Goal: Task Accomplishment & Management: Manage account settings

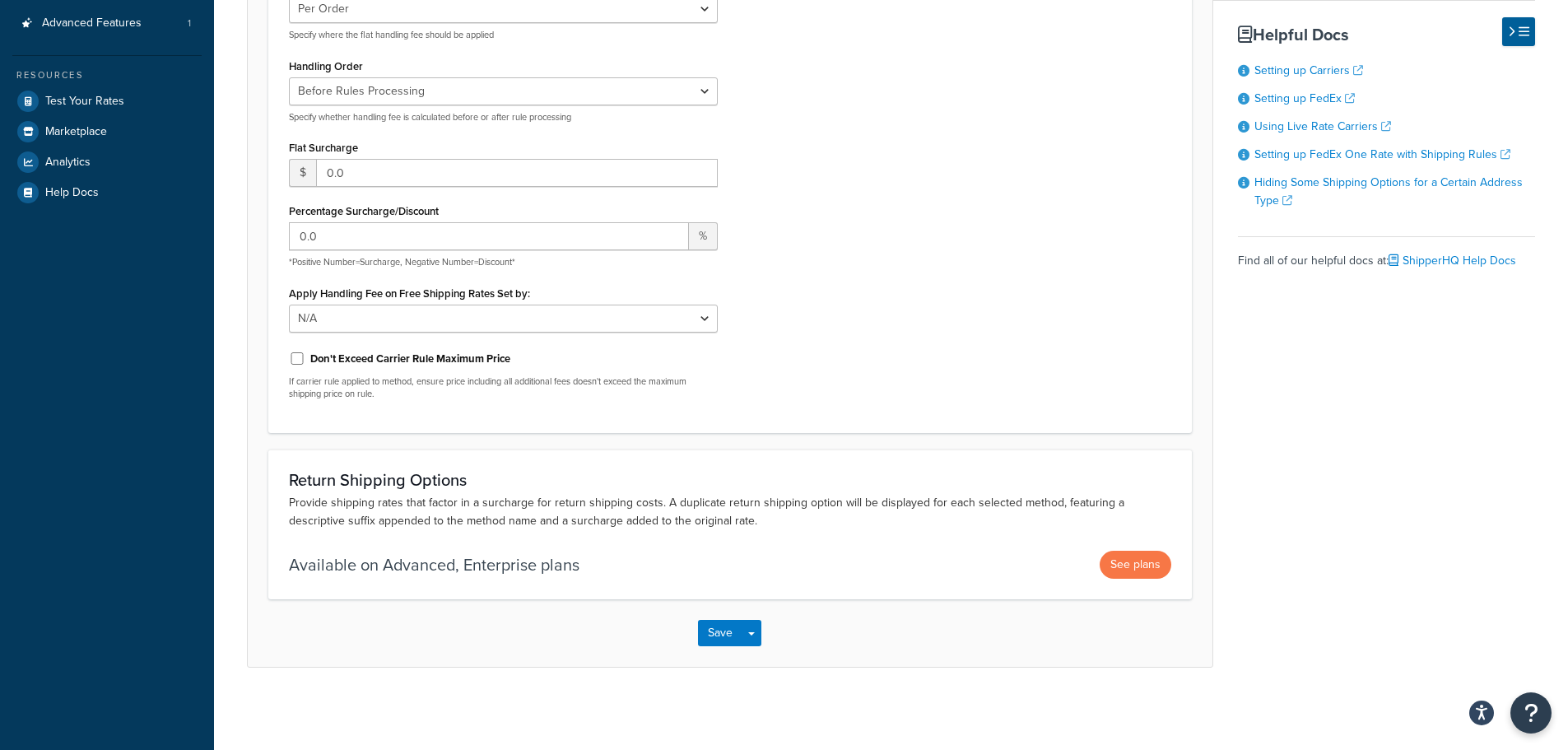
click at [947, 320] on div "Apply Handling Fees Per Order Per Item Per Package Specify where the flat handl…" at bounding box center [730, 192] width 907 height 441
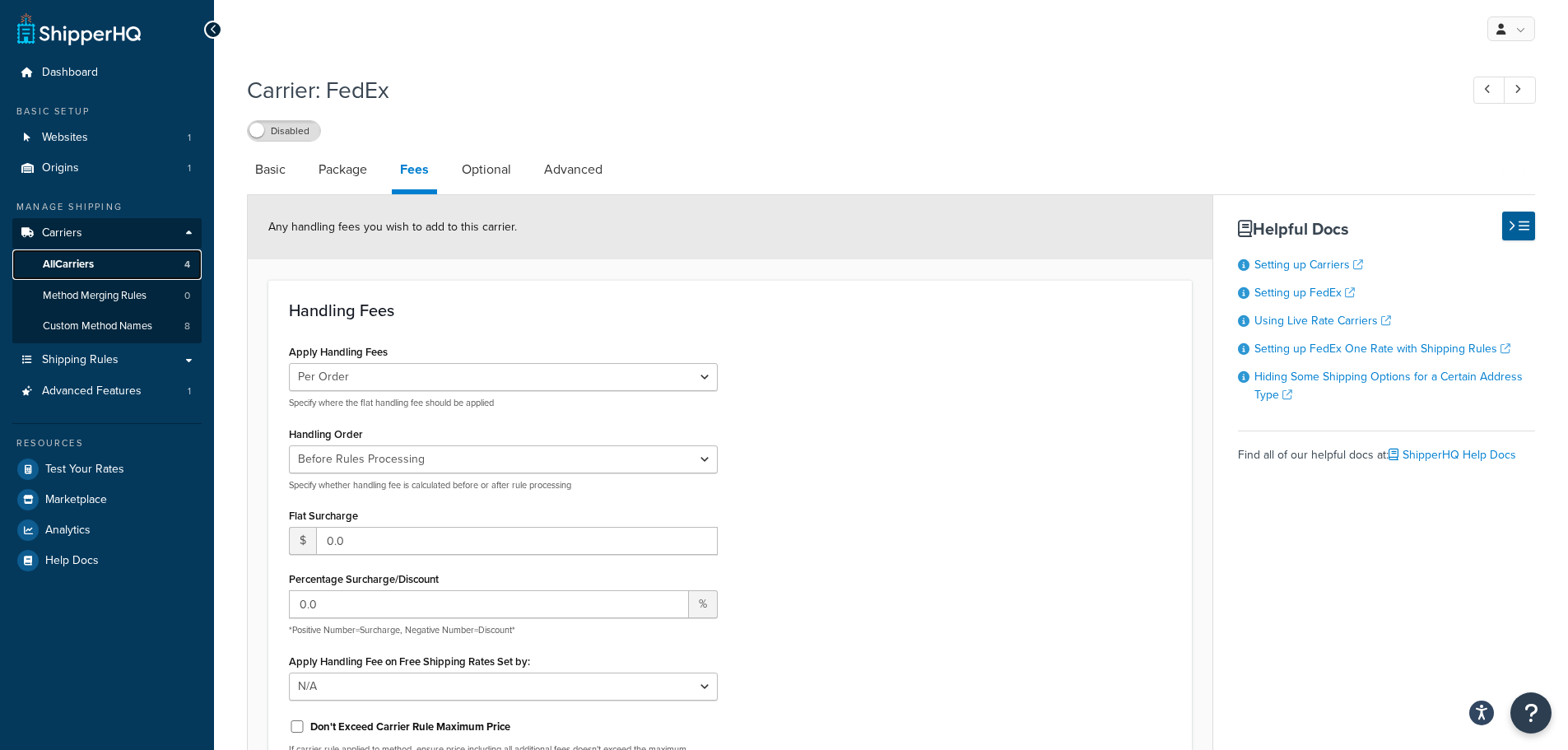
click at [56, 268] on span "All Carriers" at bounding box center [68, 265] width 51 height 14
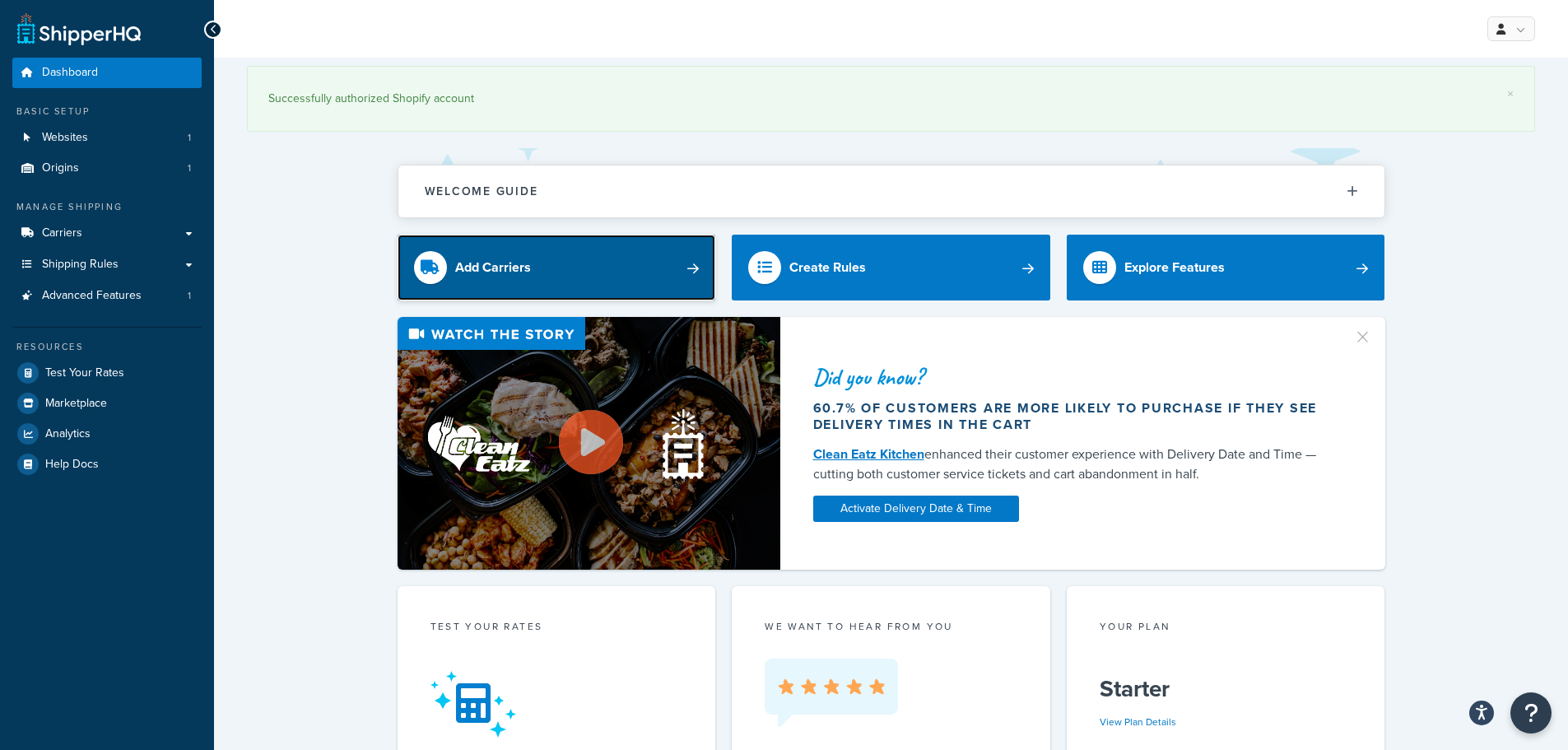
click at [469, 266] on div "Add Carriers" at bounding box center [493, 267] width 75 height 23
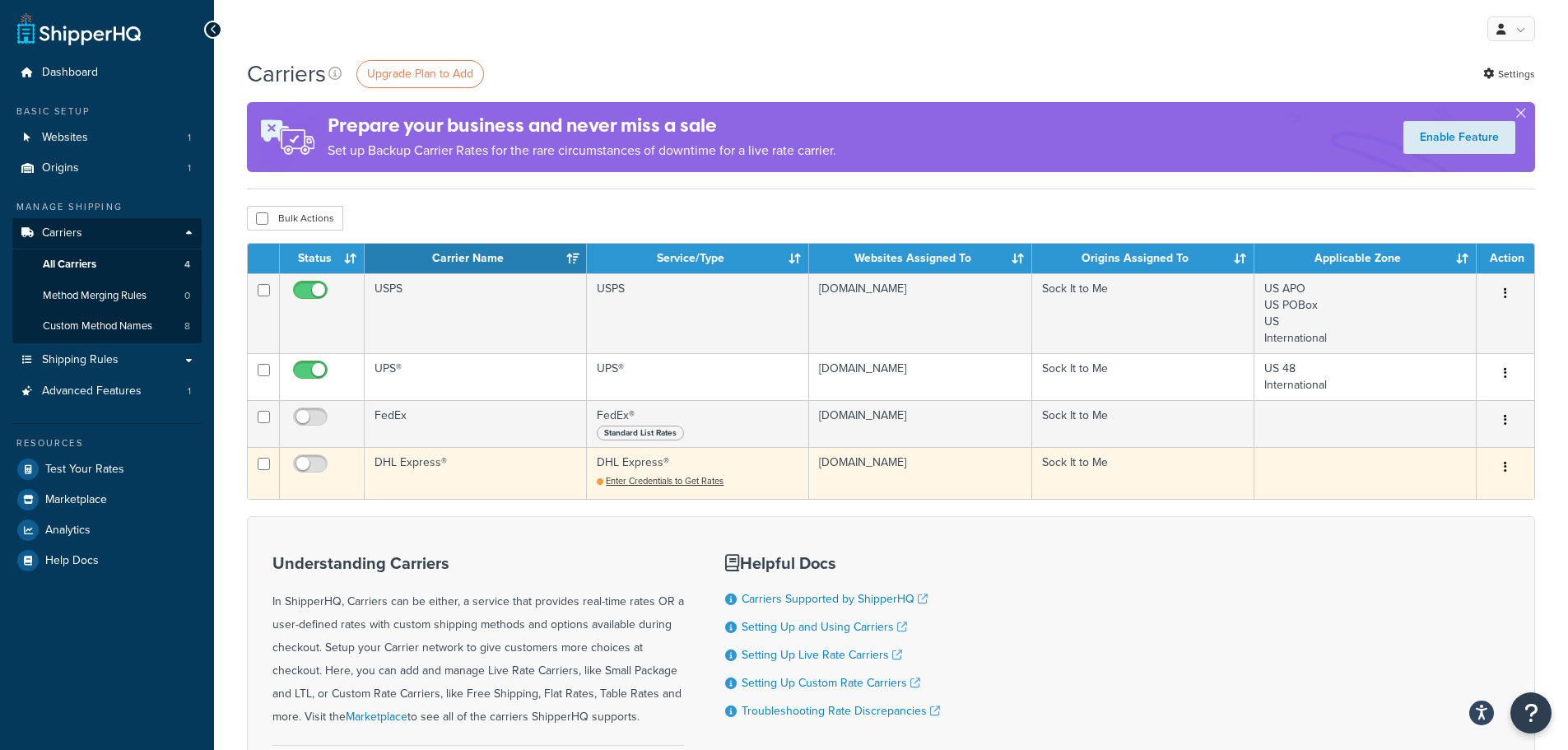
click at [377, 469] on td "DHL Express®" at bounding box center [476, 473] width 223 height 52
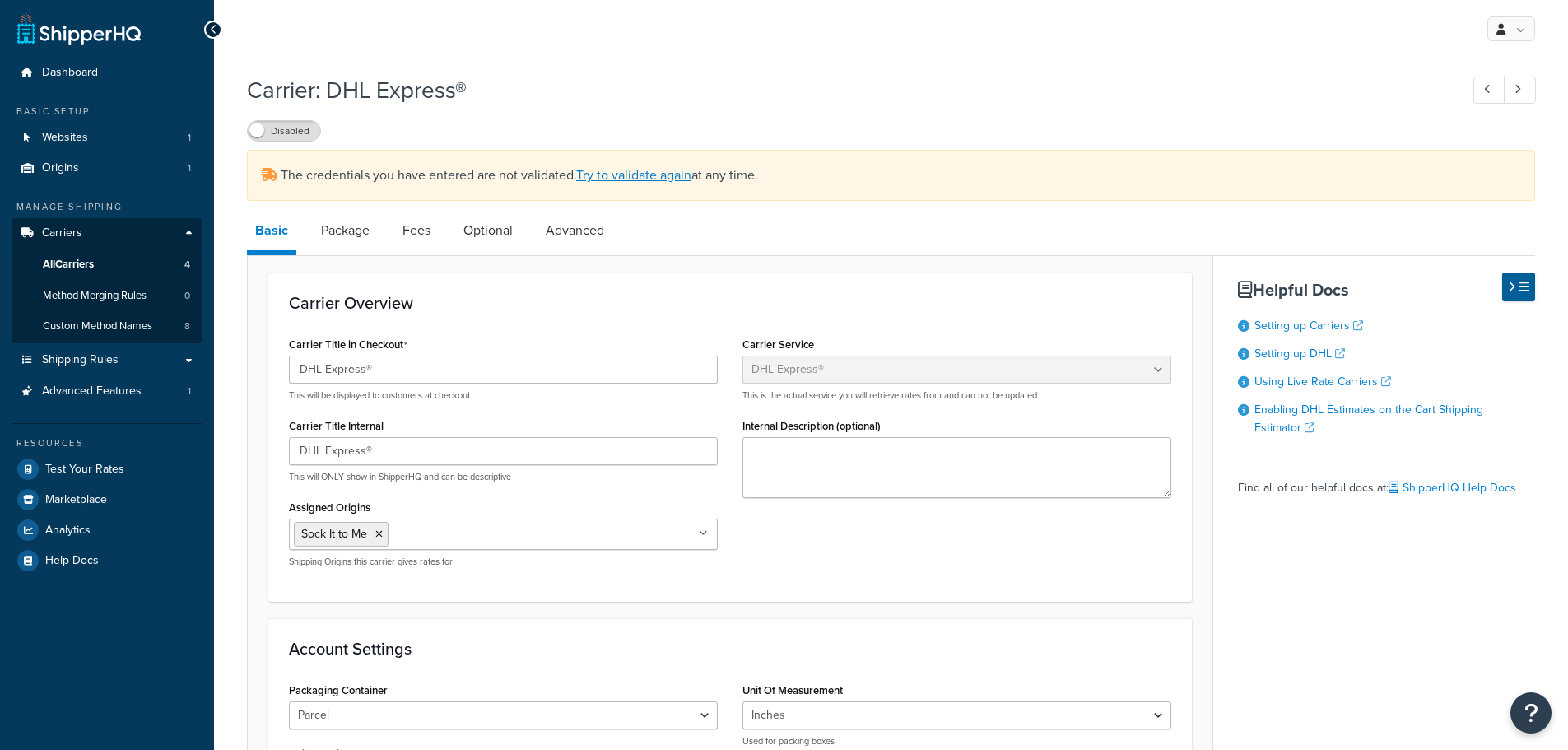
select select "dhl"
click at [643, 175] on link "Try to validate again" at bounding box center [634, 175] width 115 height 19
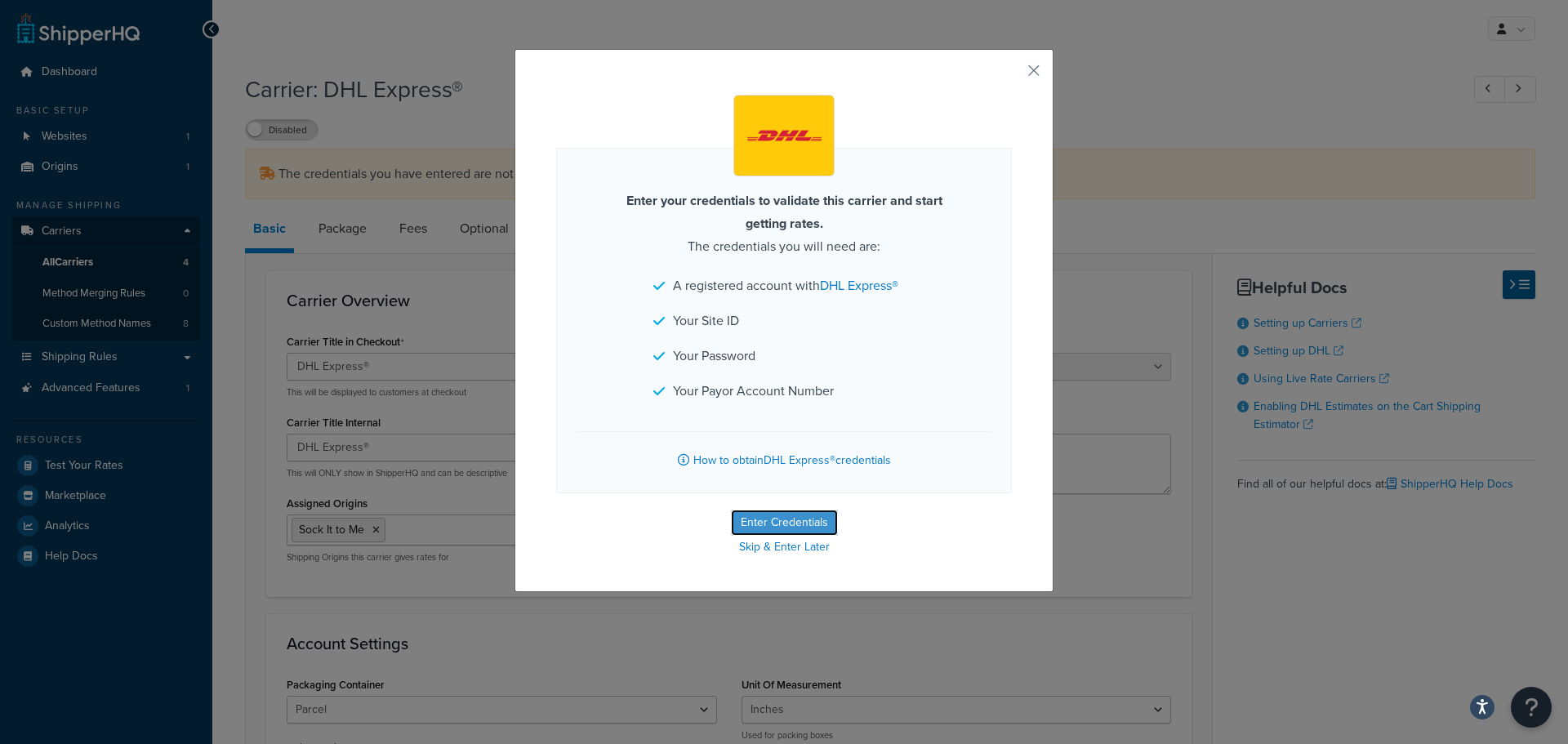
click at [787, 522] on button "Enter Credentials" at bounding box center [784, 523] width 107 height 26
click at [787, 522] on div "Enter your credentials to validate this carrier and start getting rates. The cr…" at bounding box center [784, 372] width 1568 height 744
select select "US"
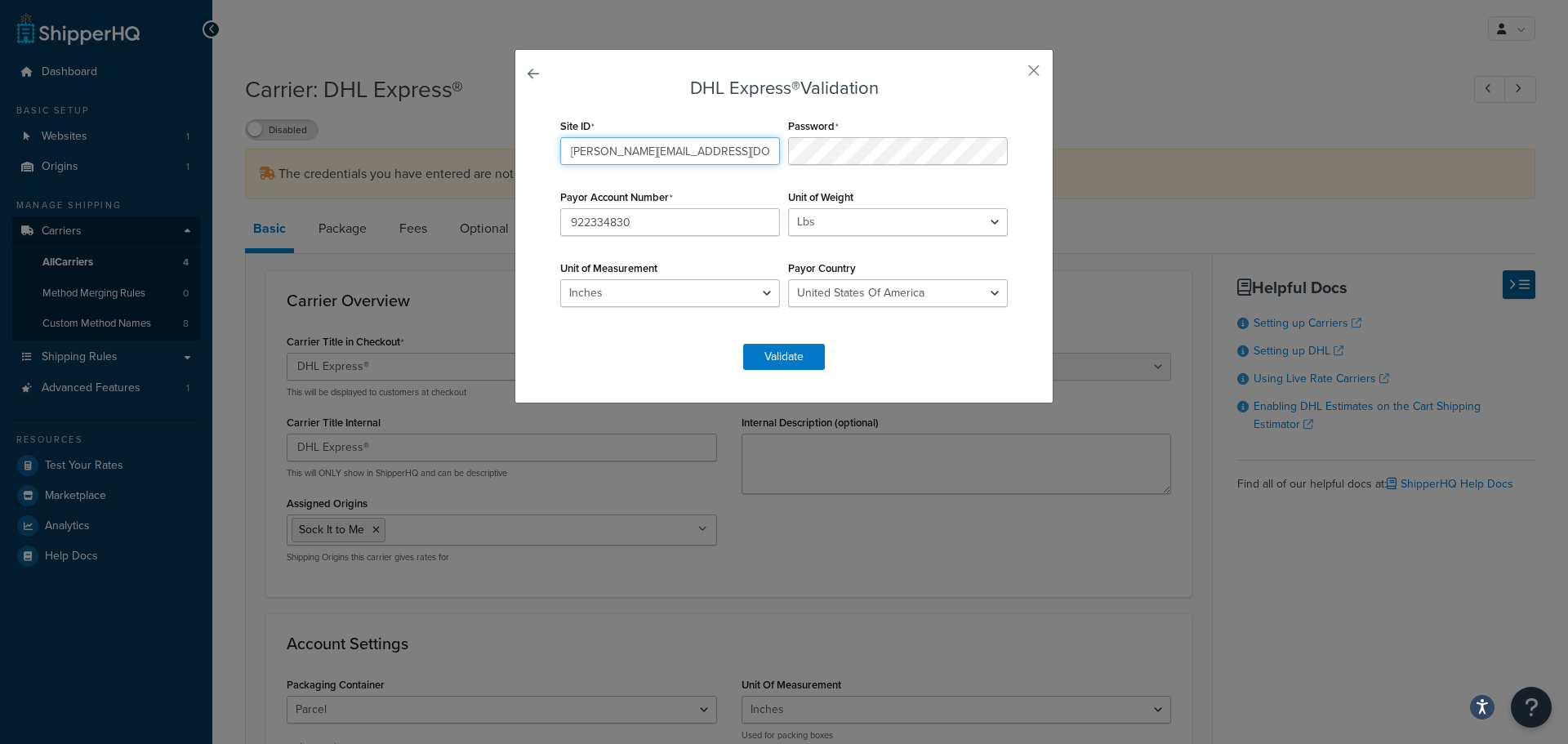
click at [689, 152] on input "jacob@sockittome.com" at bounding box center [670, 152] width 220 height 28
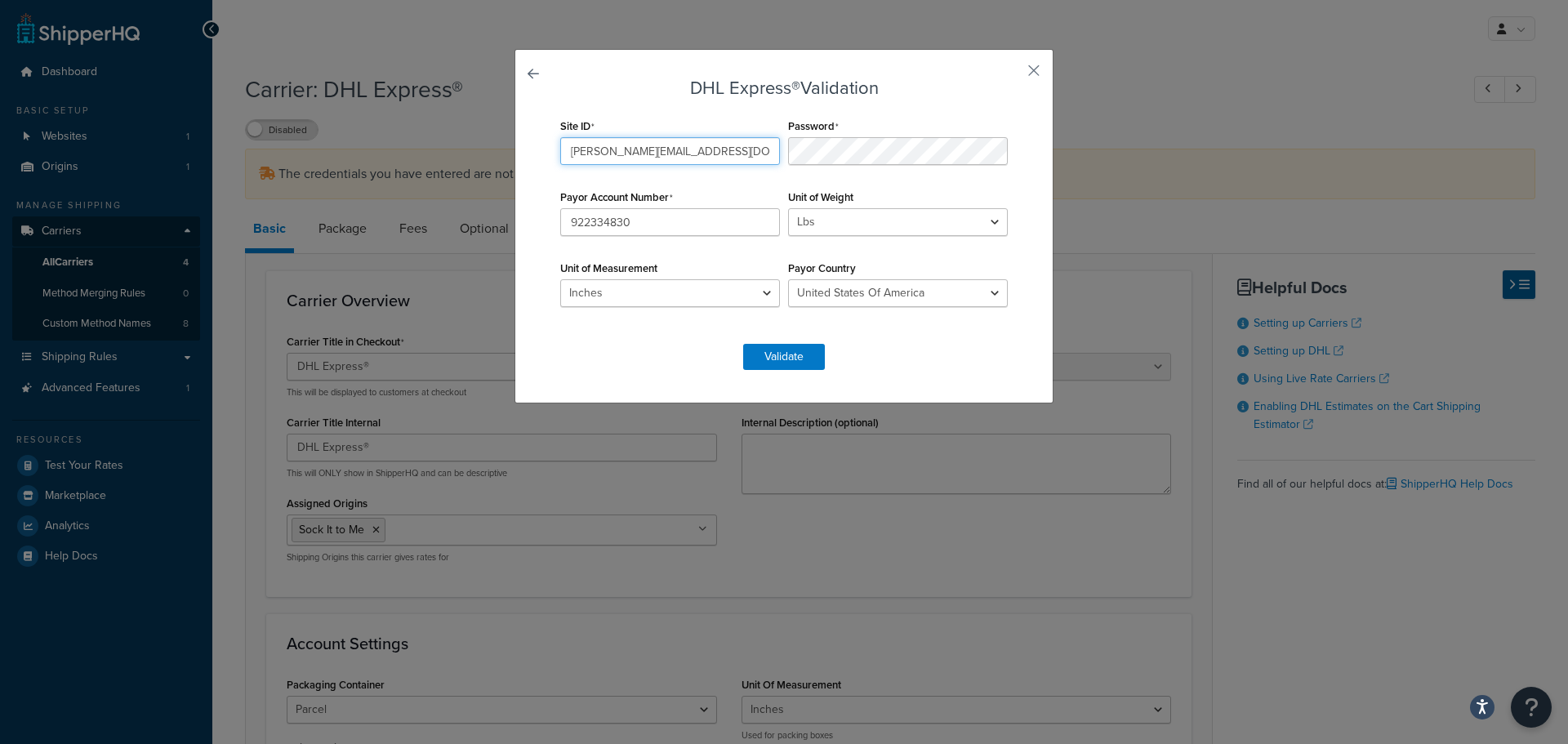
paste input "apM2sA3cB4mZ2u"
type input "apM2sA3cB4mZ2u"
click at [771, 355] on button "Validate" at bounding box center [784, 357] width 81 height 26
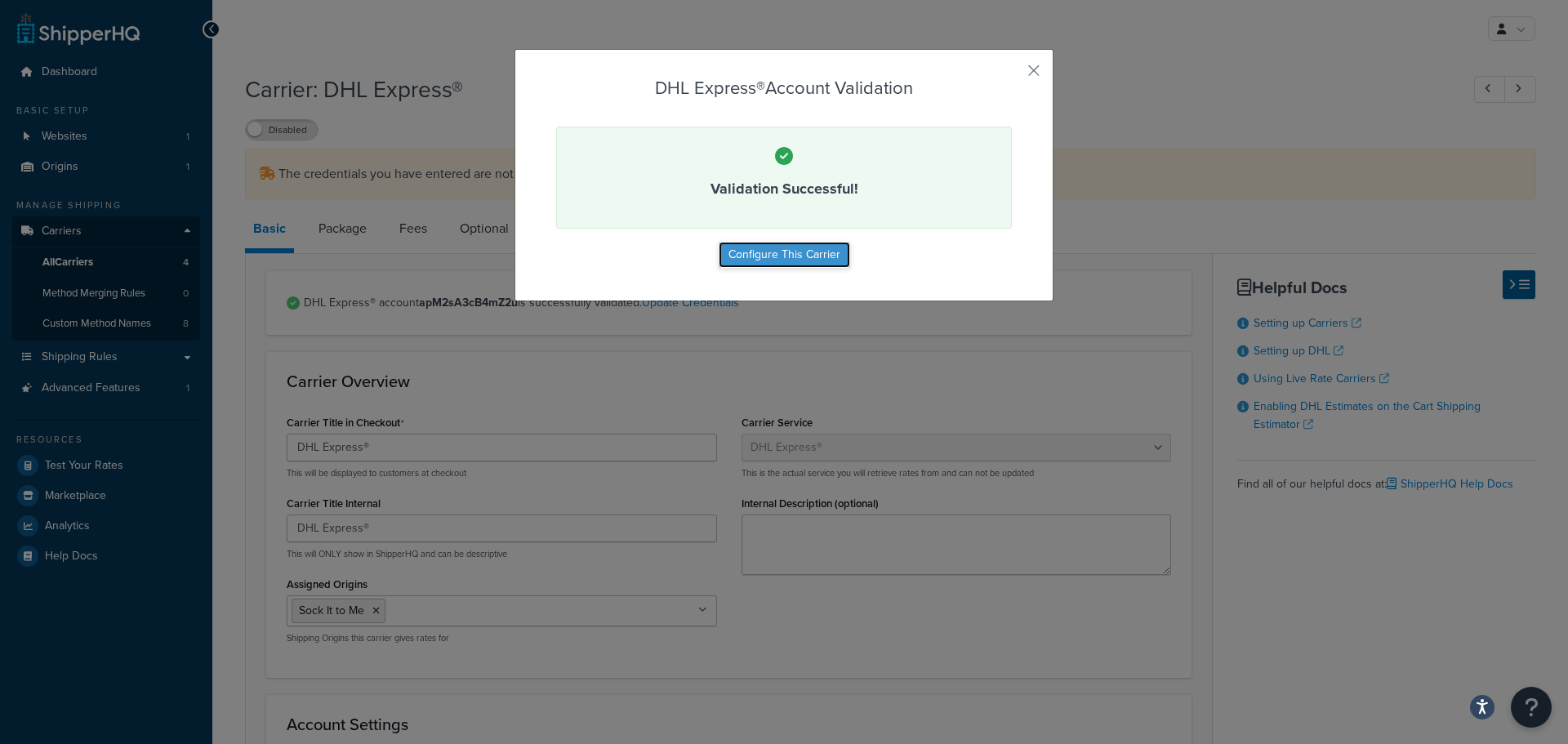
click at [773, 257] on button "Configure This Carrier" at bounding box center [784, 255] width 131 height 26
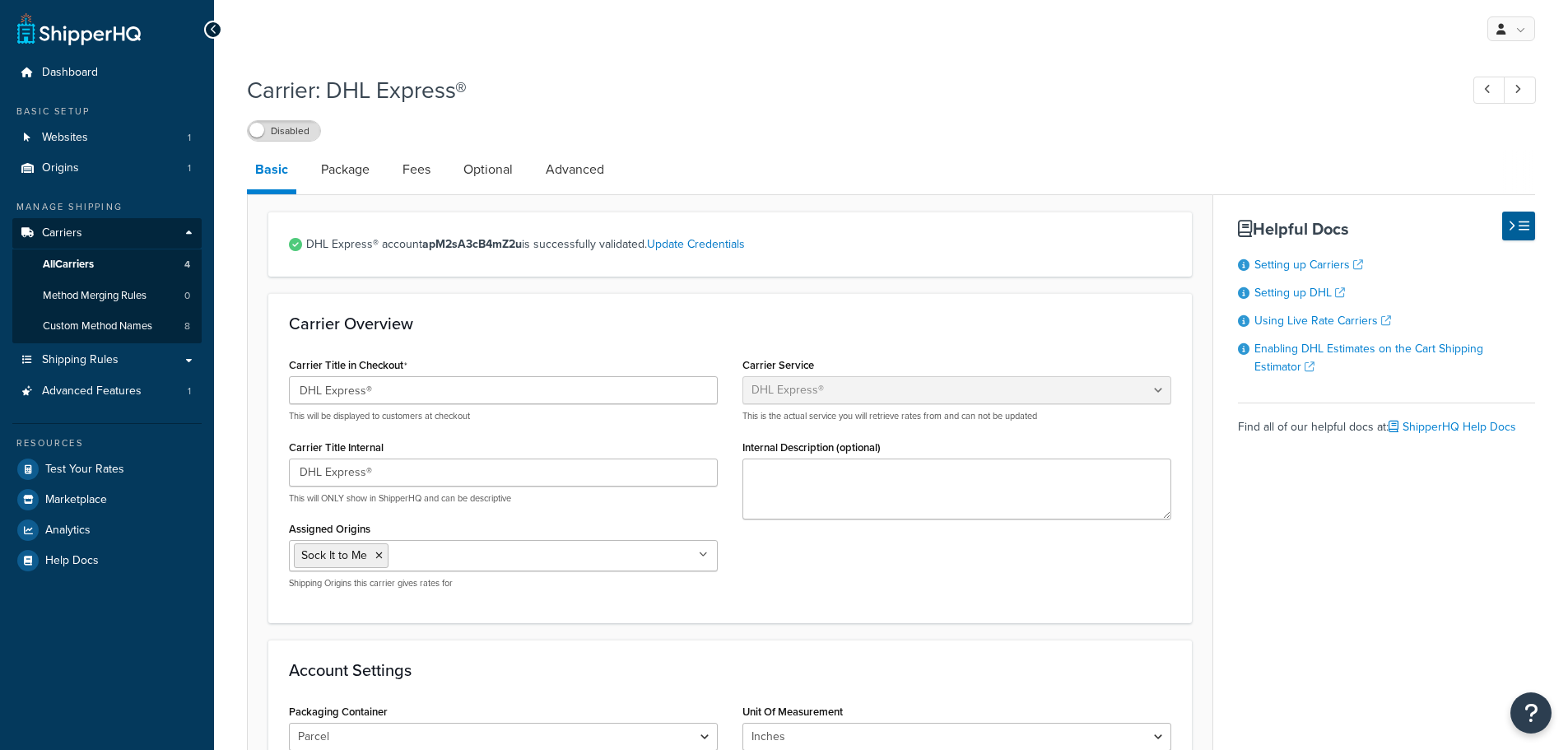
select select "dhl"
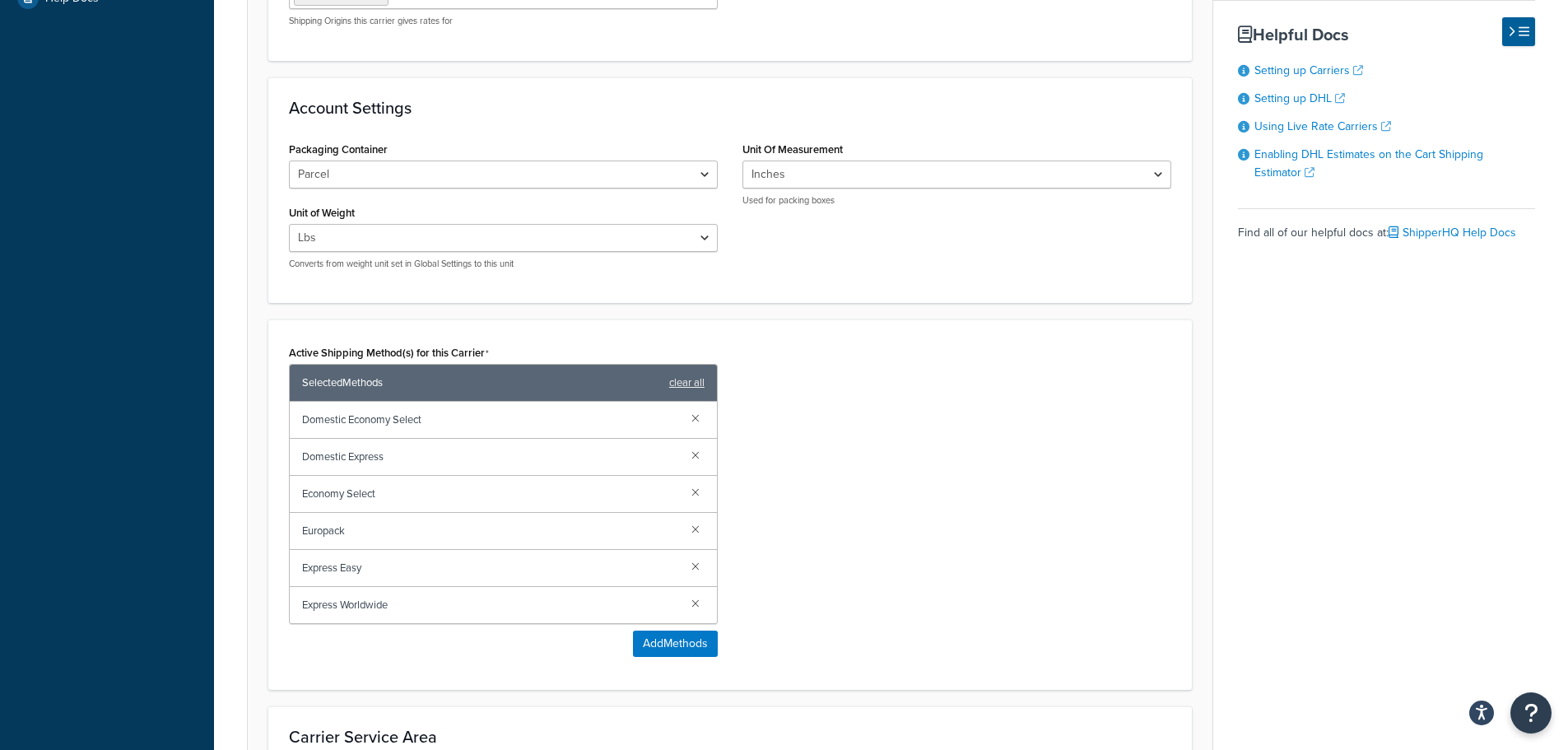
scroll to position [577, 0]
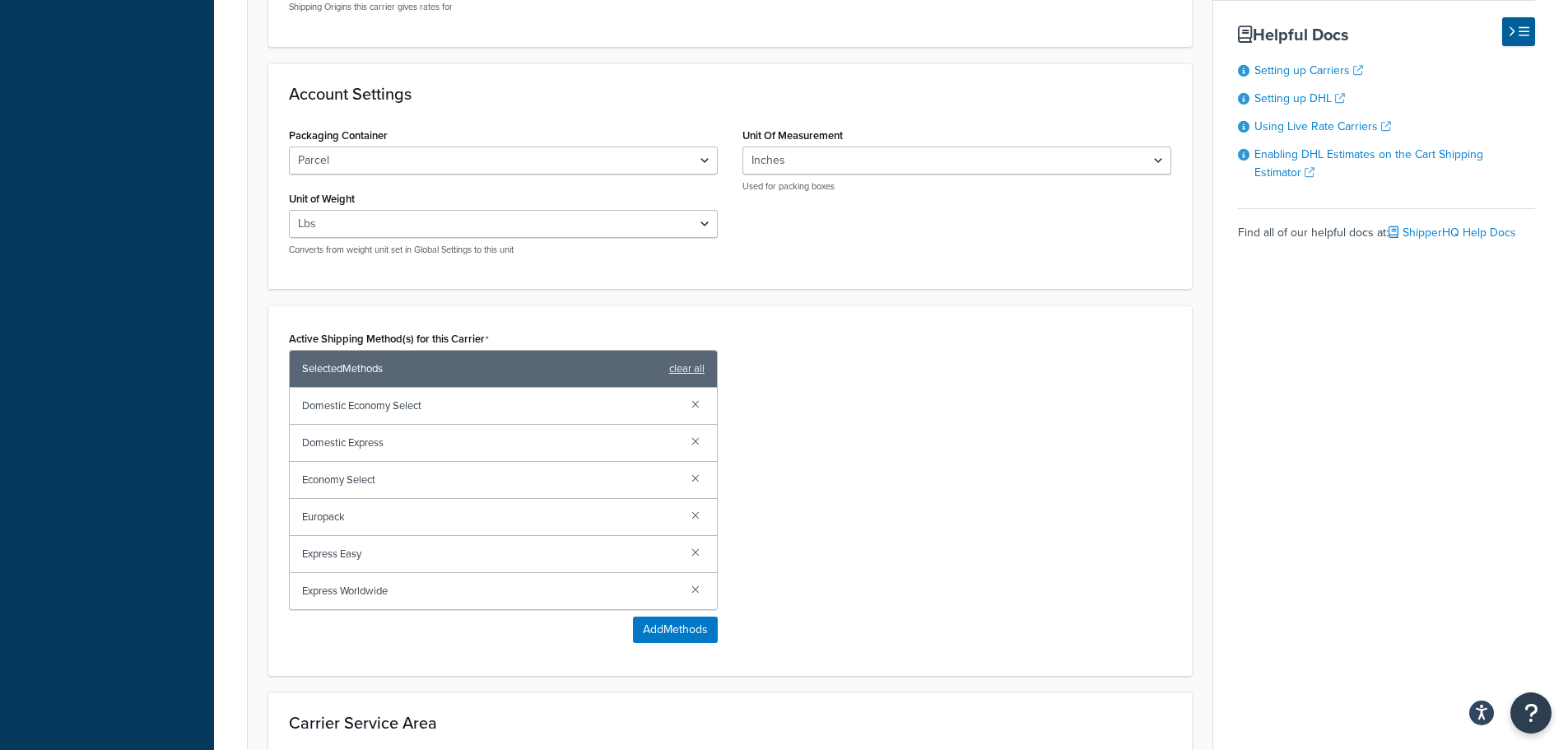
click at [1015, 520] on div "Active Shipping Method(s) for this Carrier Selected Methods clear all Domestic …" at bounding box center [730, 491] width 907 height 329
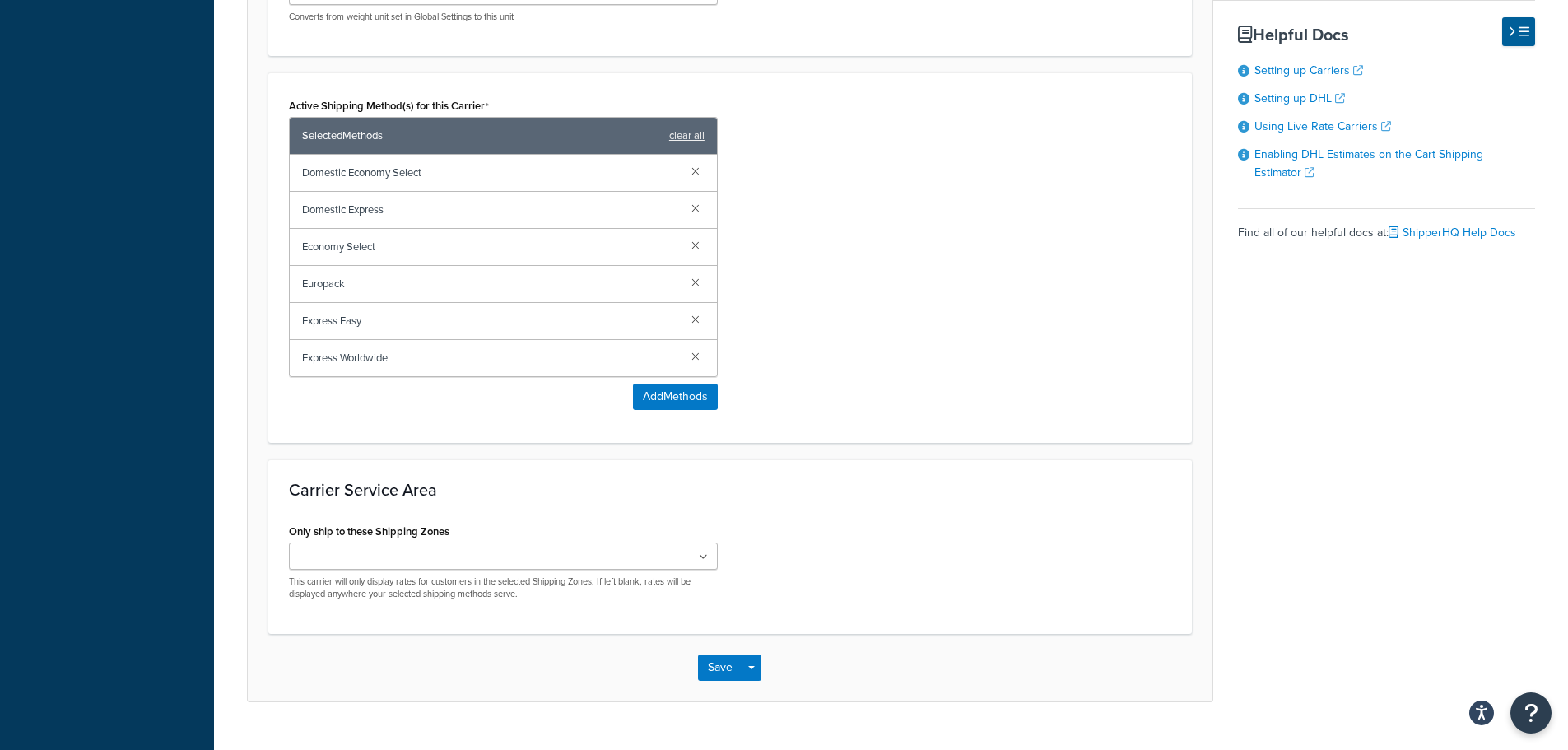
scroll to position [846, 0]
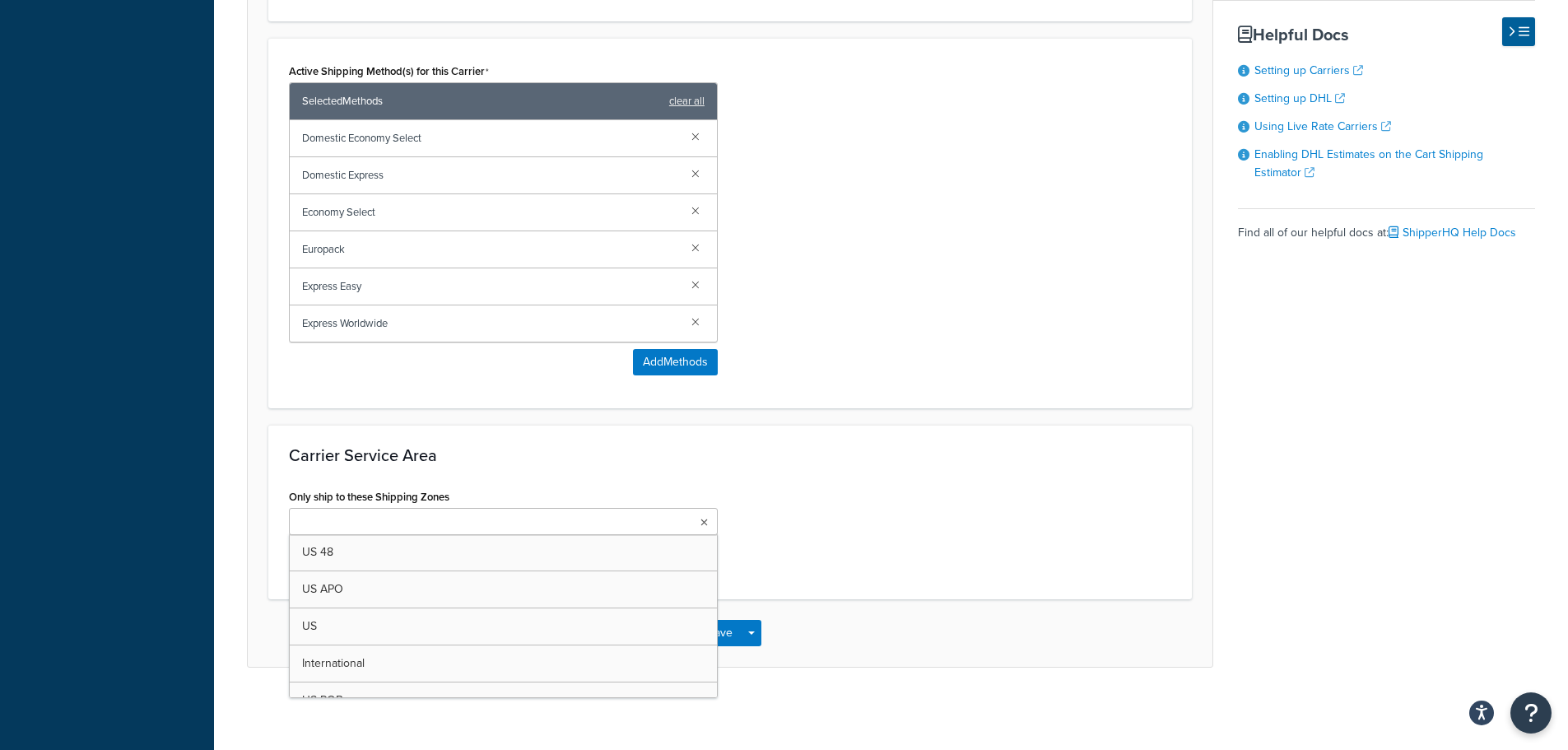
click at [706, 522] on icon at bounding box center [704, 523] width 7 height 10
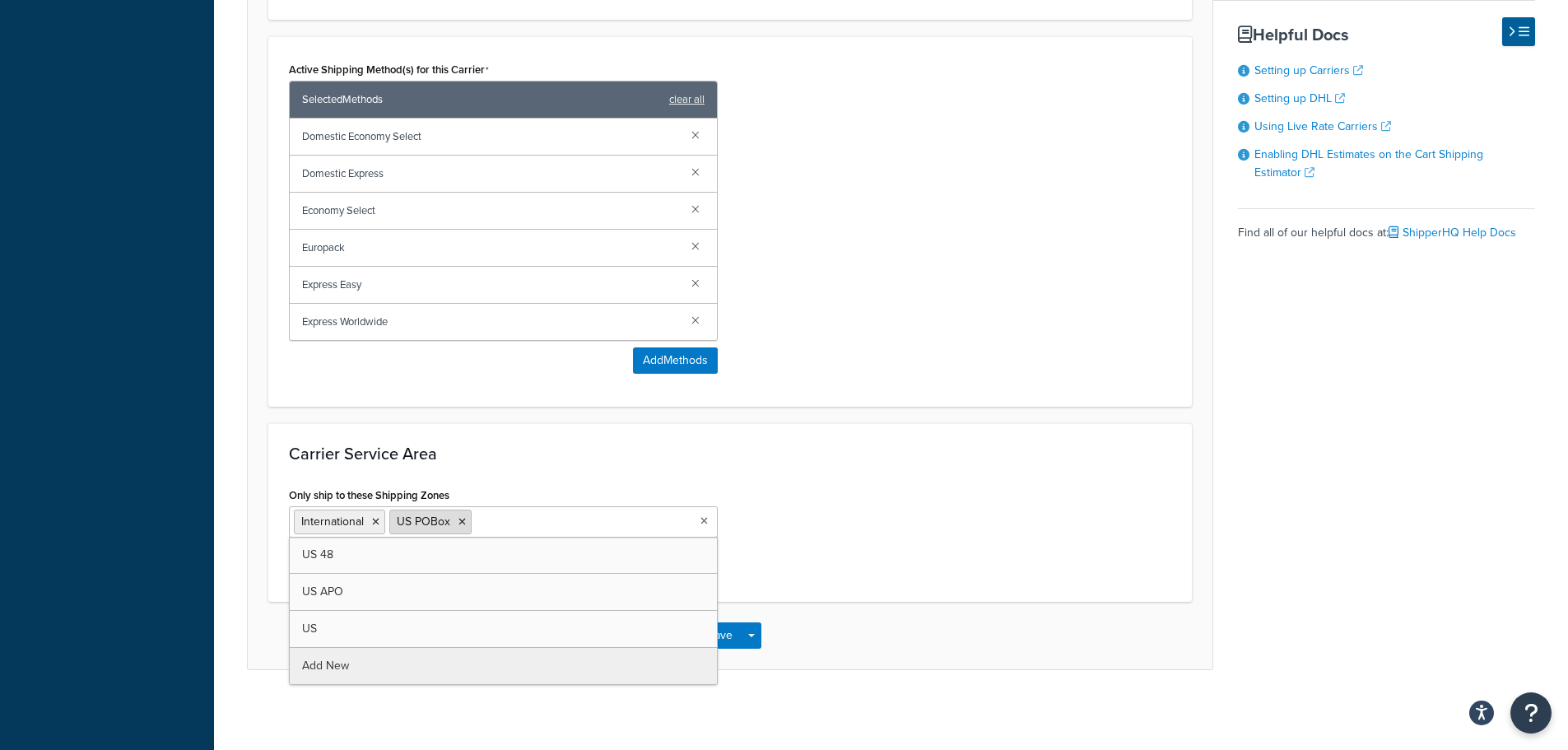
click at [462, 522] on icon at bounding box center [462, 522] width 7 height 10
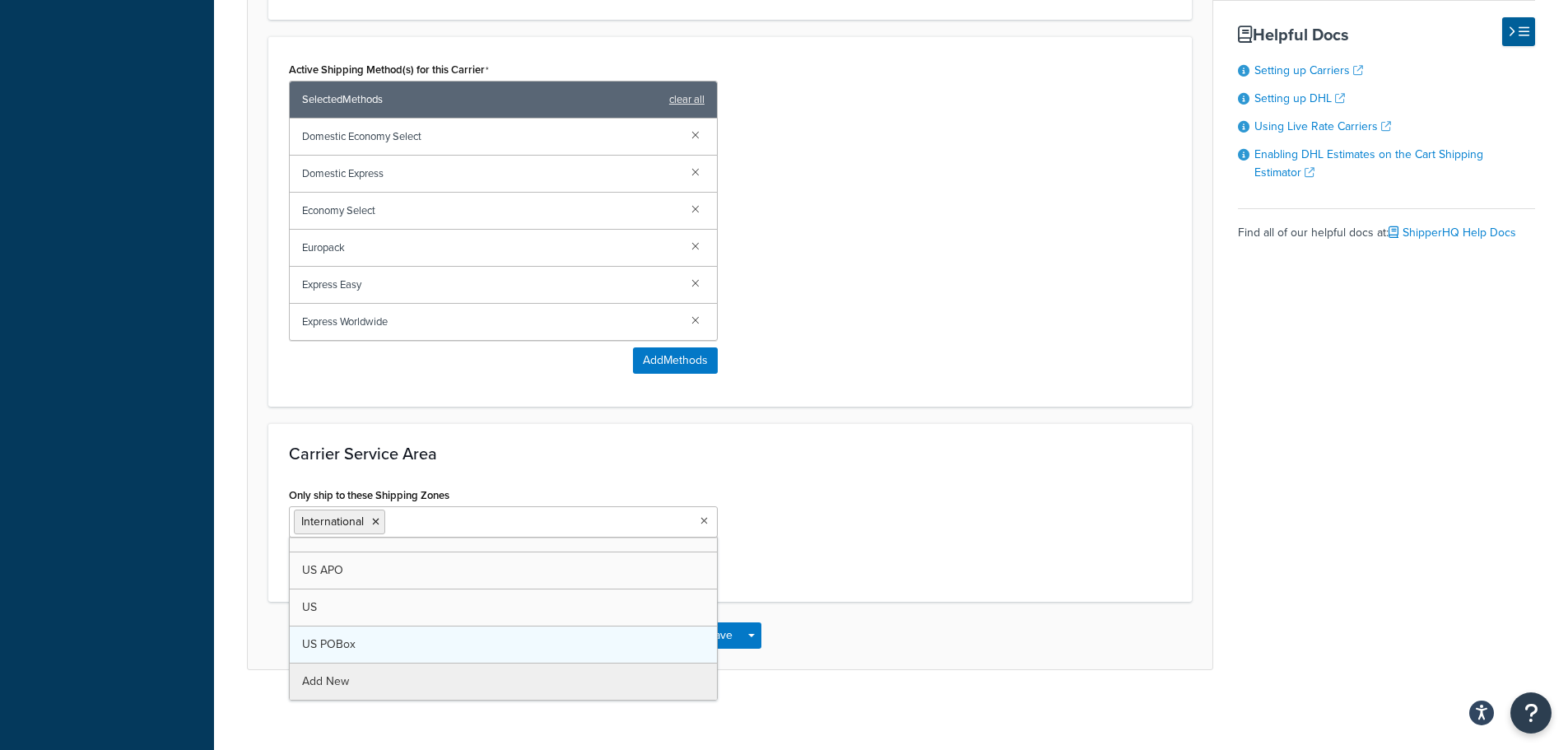
scroll to position [850, 0]
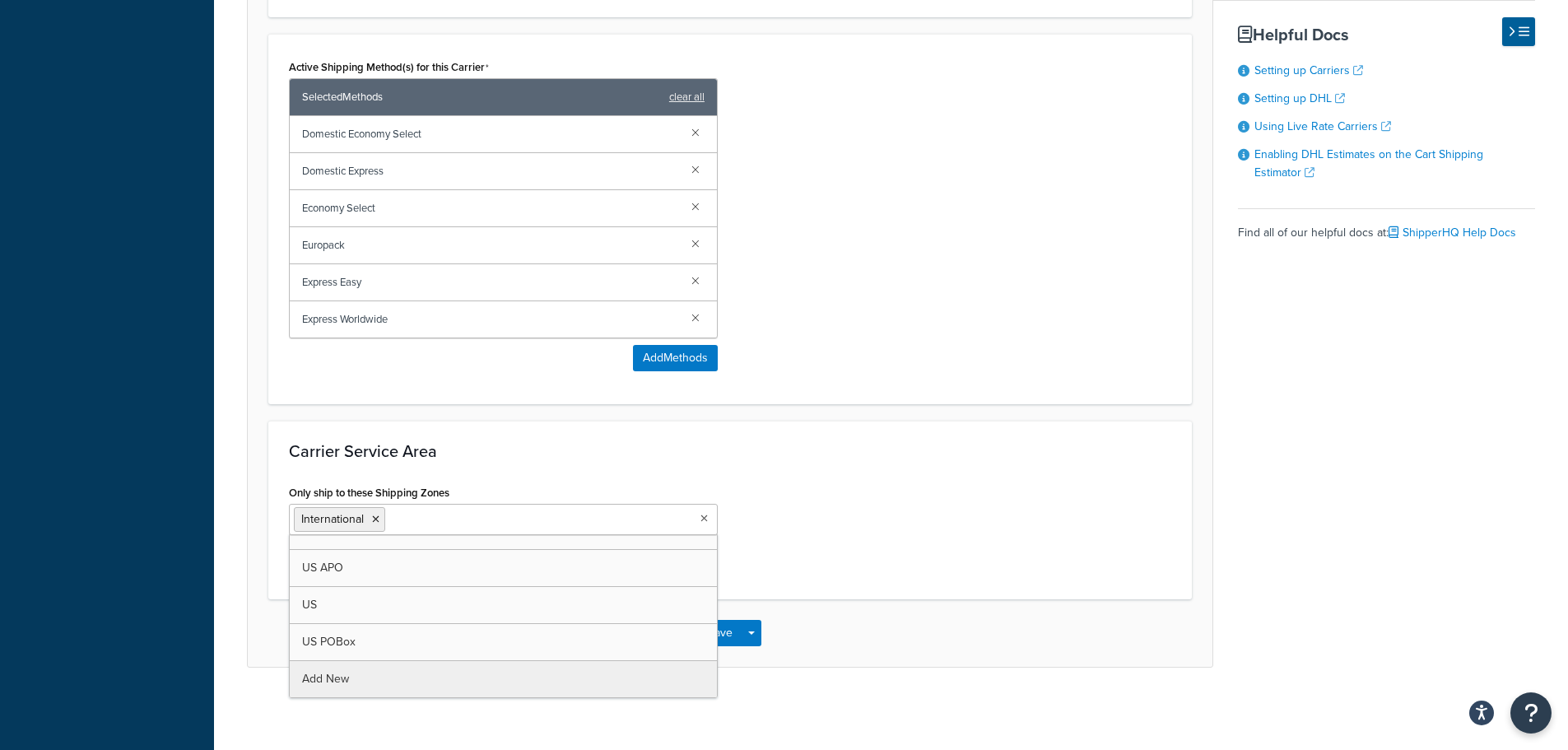
click at [574, 444] on h3 "Carrier Service Area" at bounding box center [730, 451] width 883 height 18
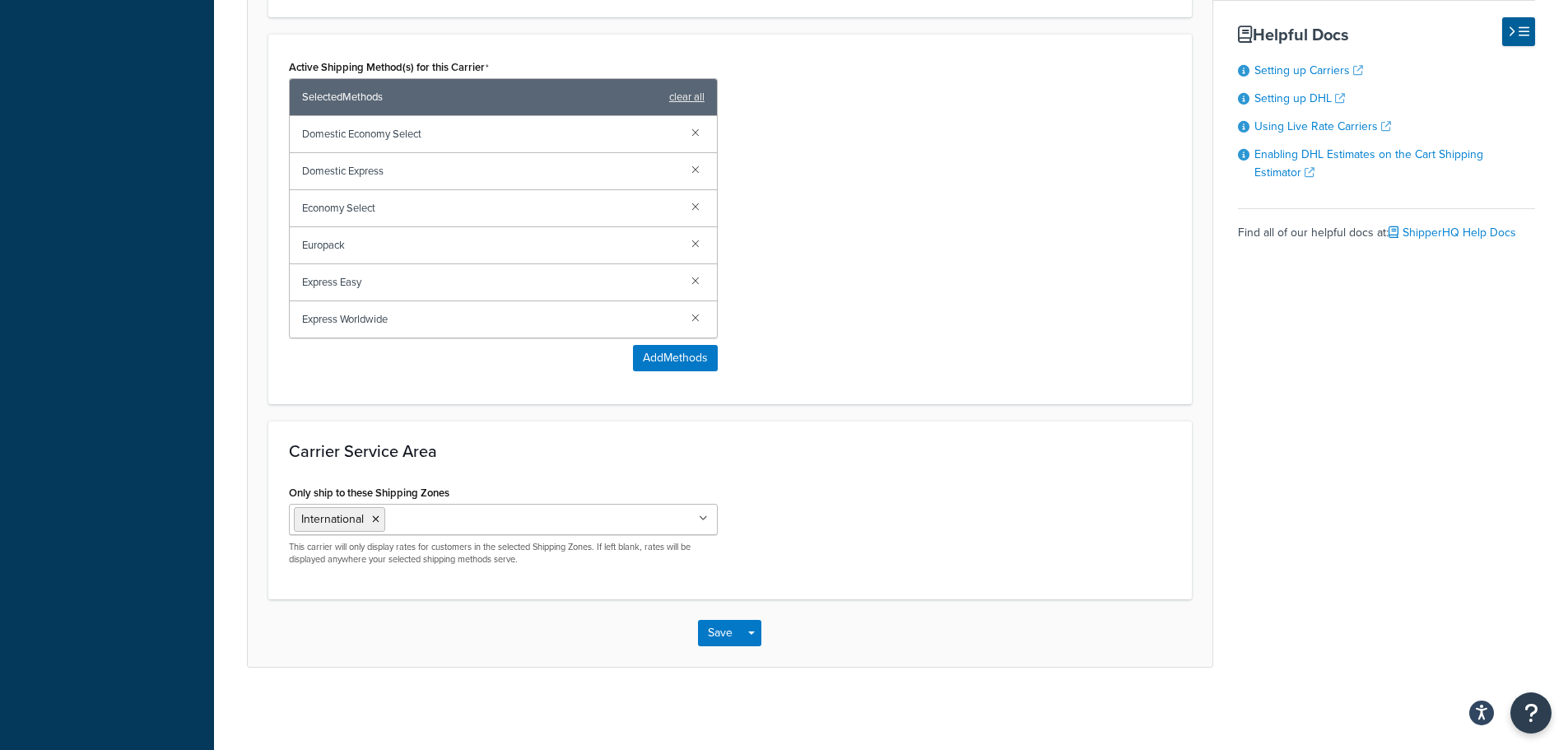
click at [574, 444] on h3 "Carrier Service Area" at bounding box center [730, 451] width 883 height 18
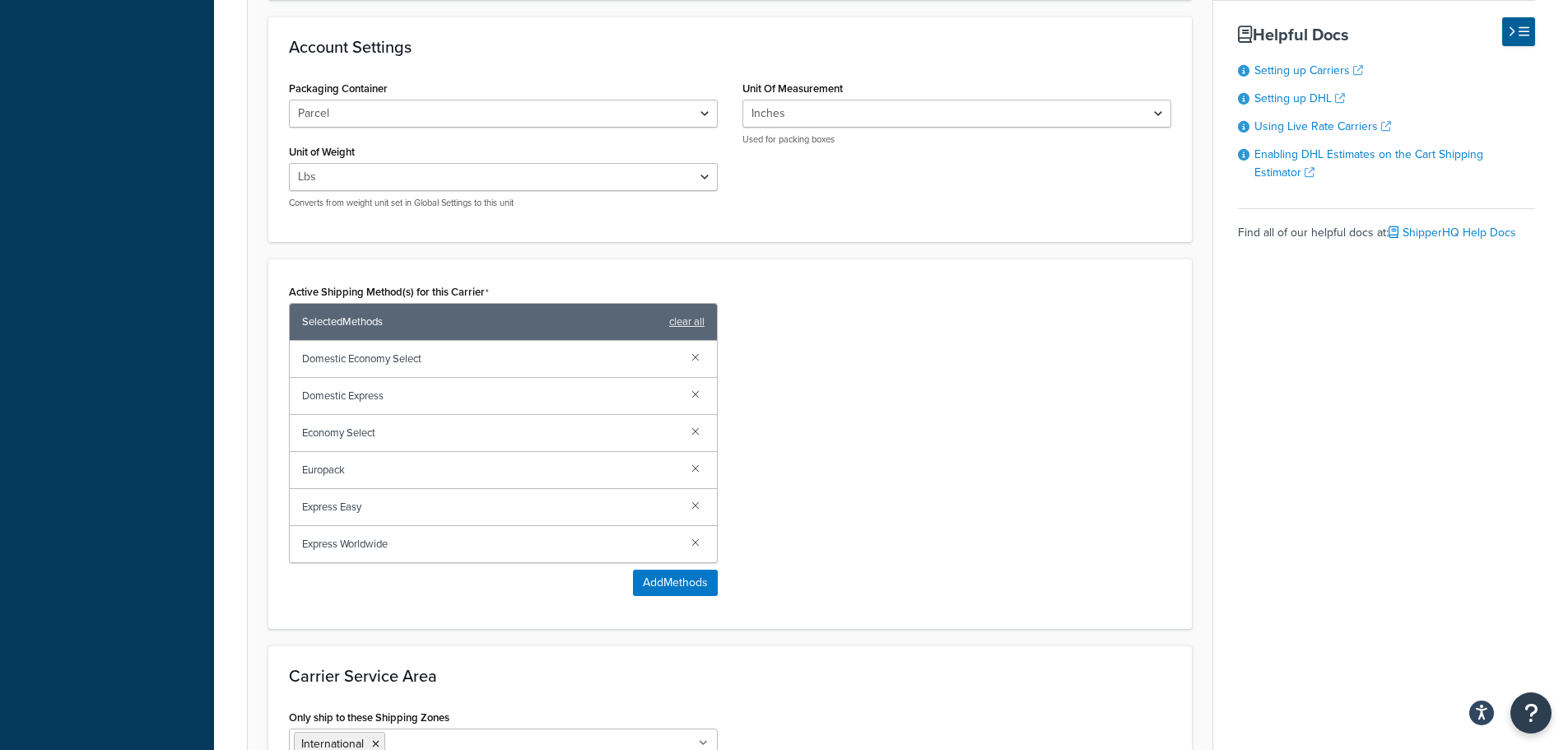
scroll to position [685, 0]
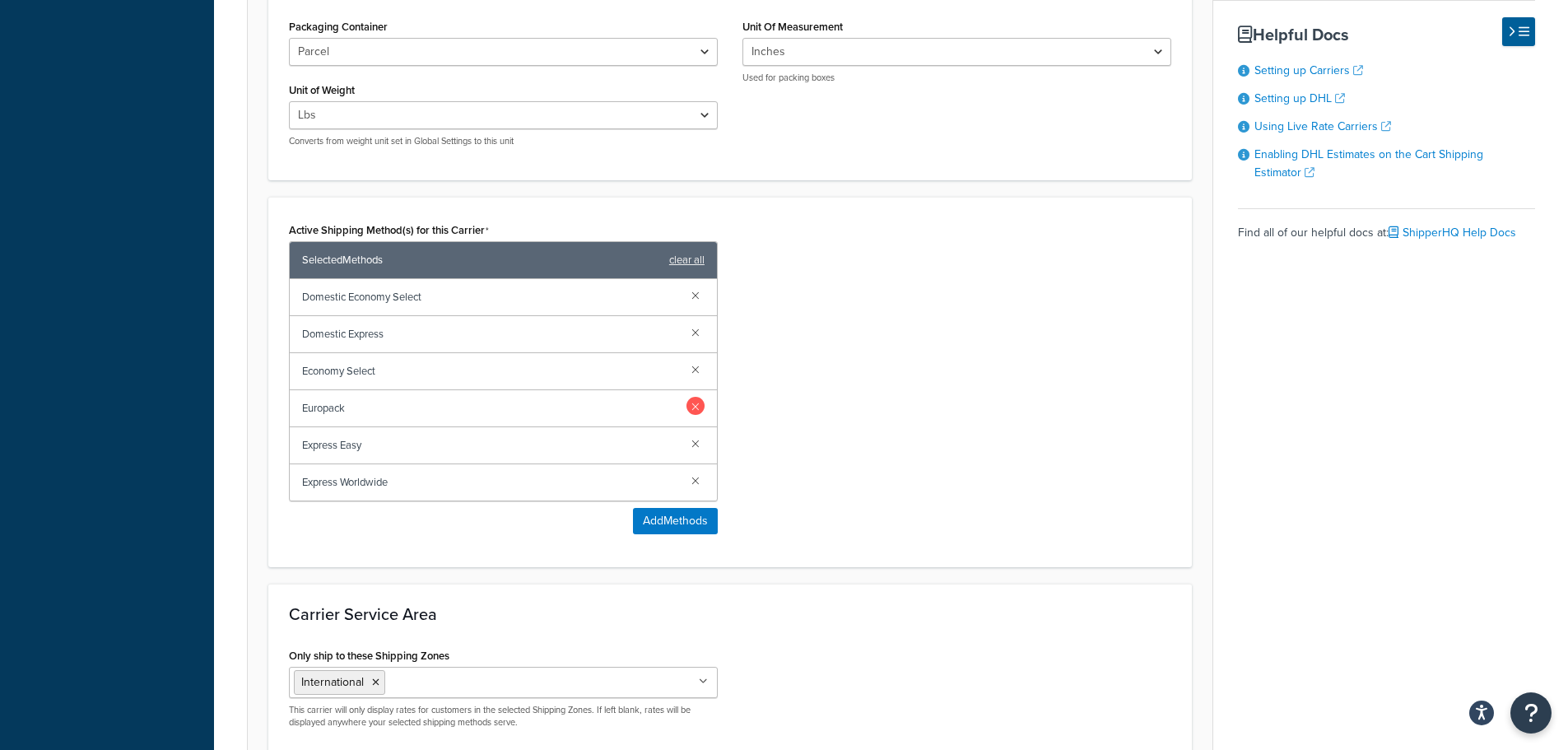
click at [697, 408] on link at bounding box center [695, 405] width 18 height 18
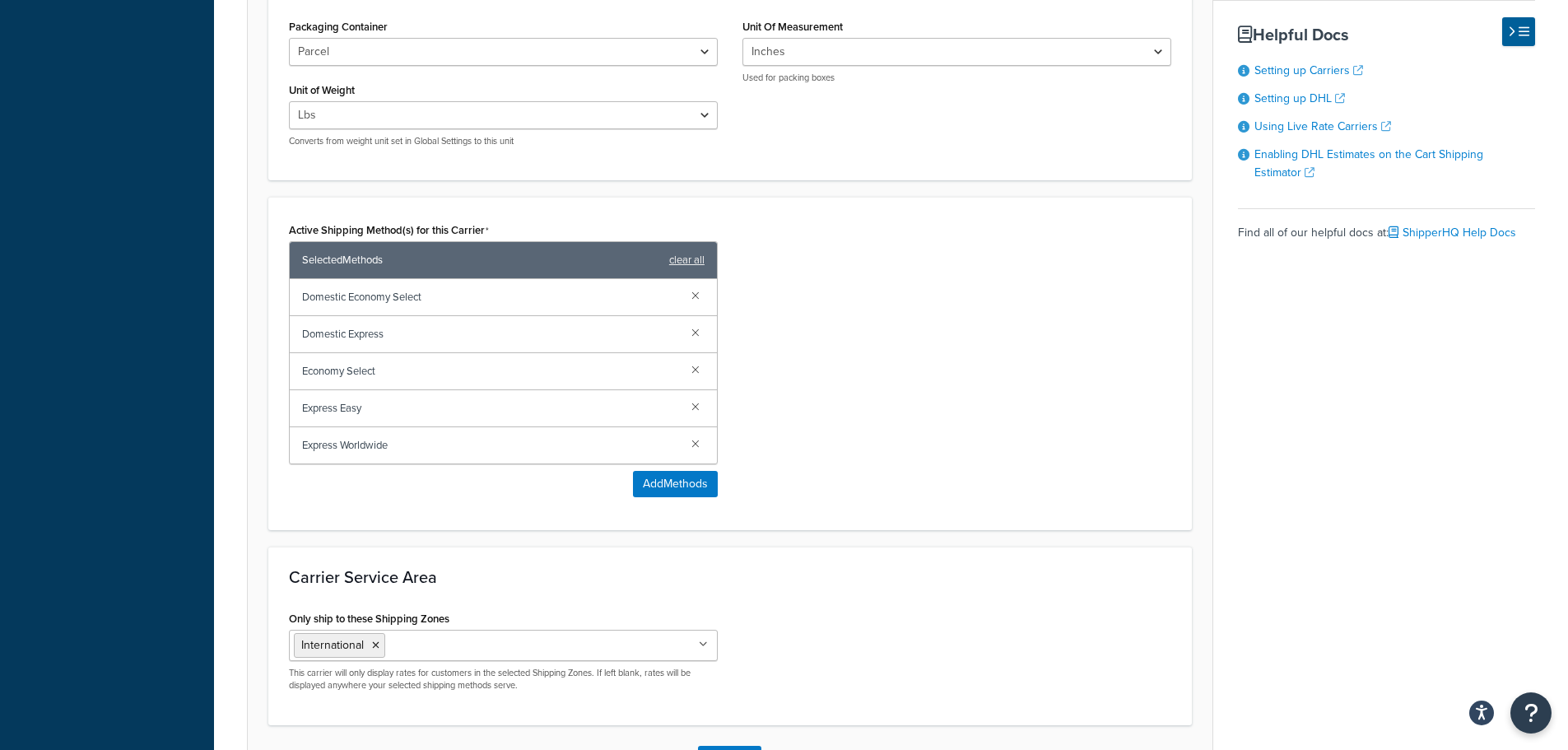
click at [697, 408] on link at bounding box center [695, 405] width 18 height 18
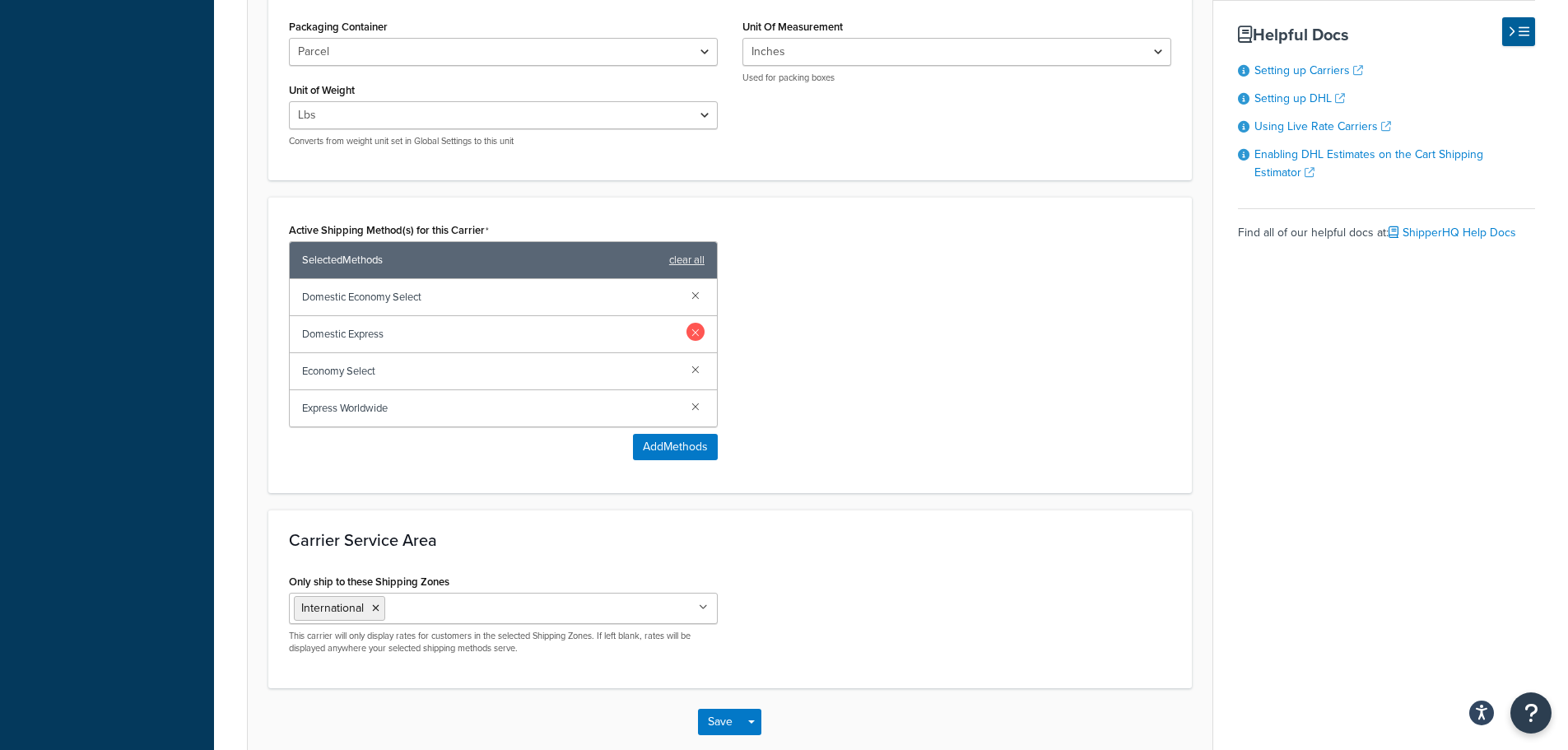
click at [703, 331] on link at bounding box center [695, 332] width 18 height 18
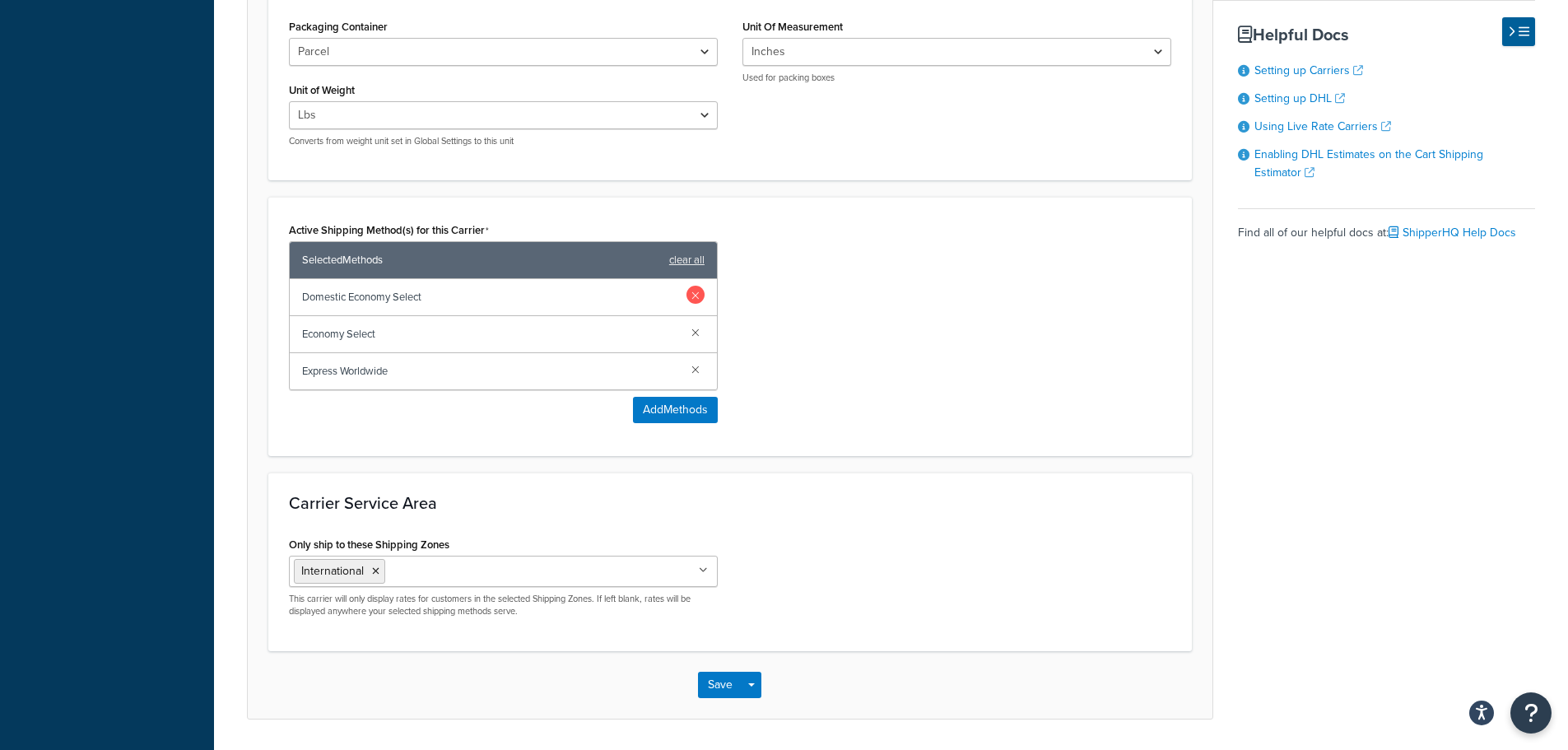
click at [697, 295] on link at bounding box center [695, 294] width 18 height 18
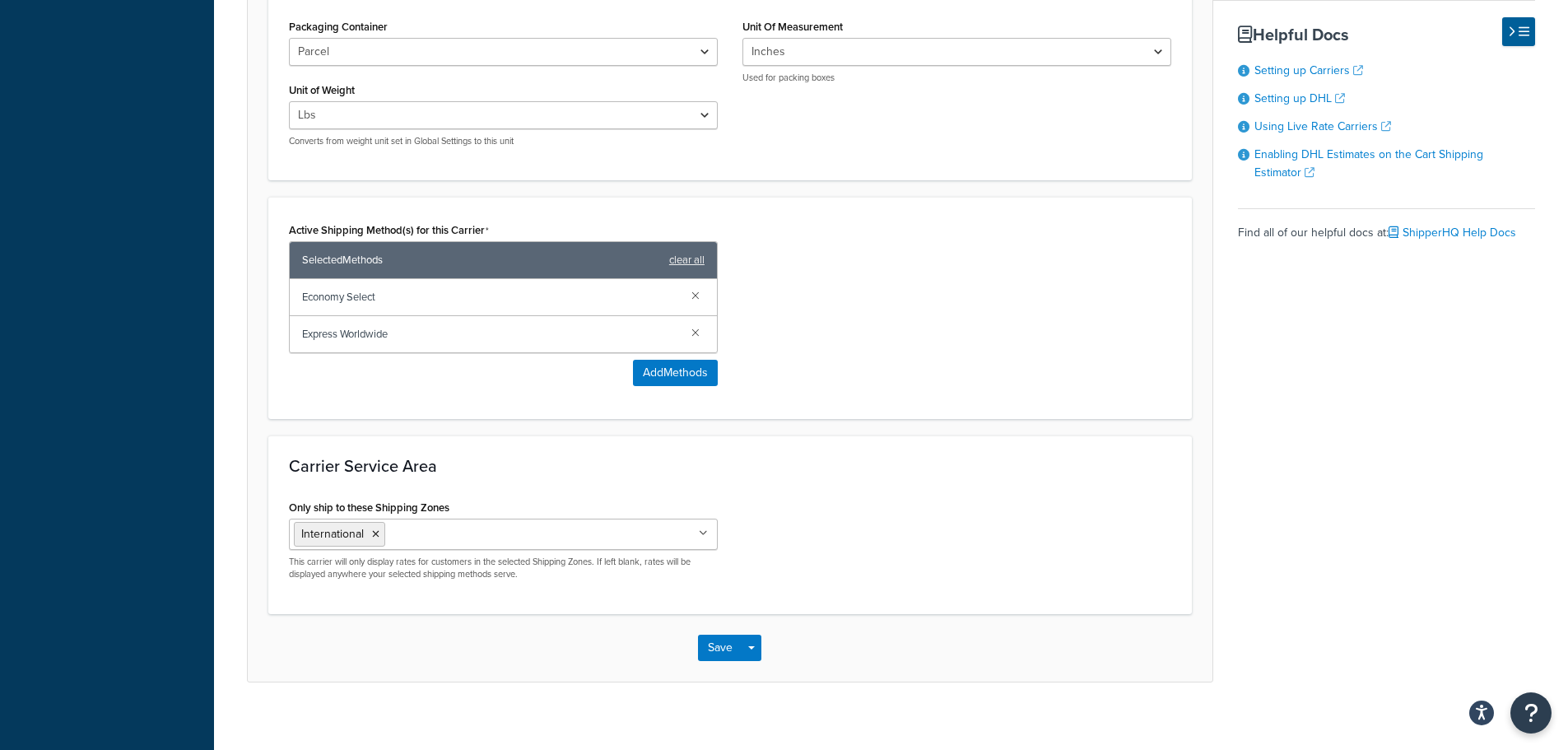
click at [697, 295] on link at bounding box center [695, 294] width 18 height 18
click at [697, 280] on div "Selected Methods clear all" at bounding box center [503, 261] width 427 height 37
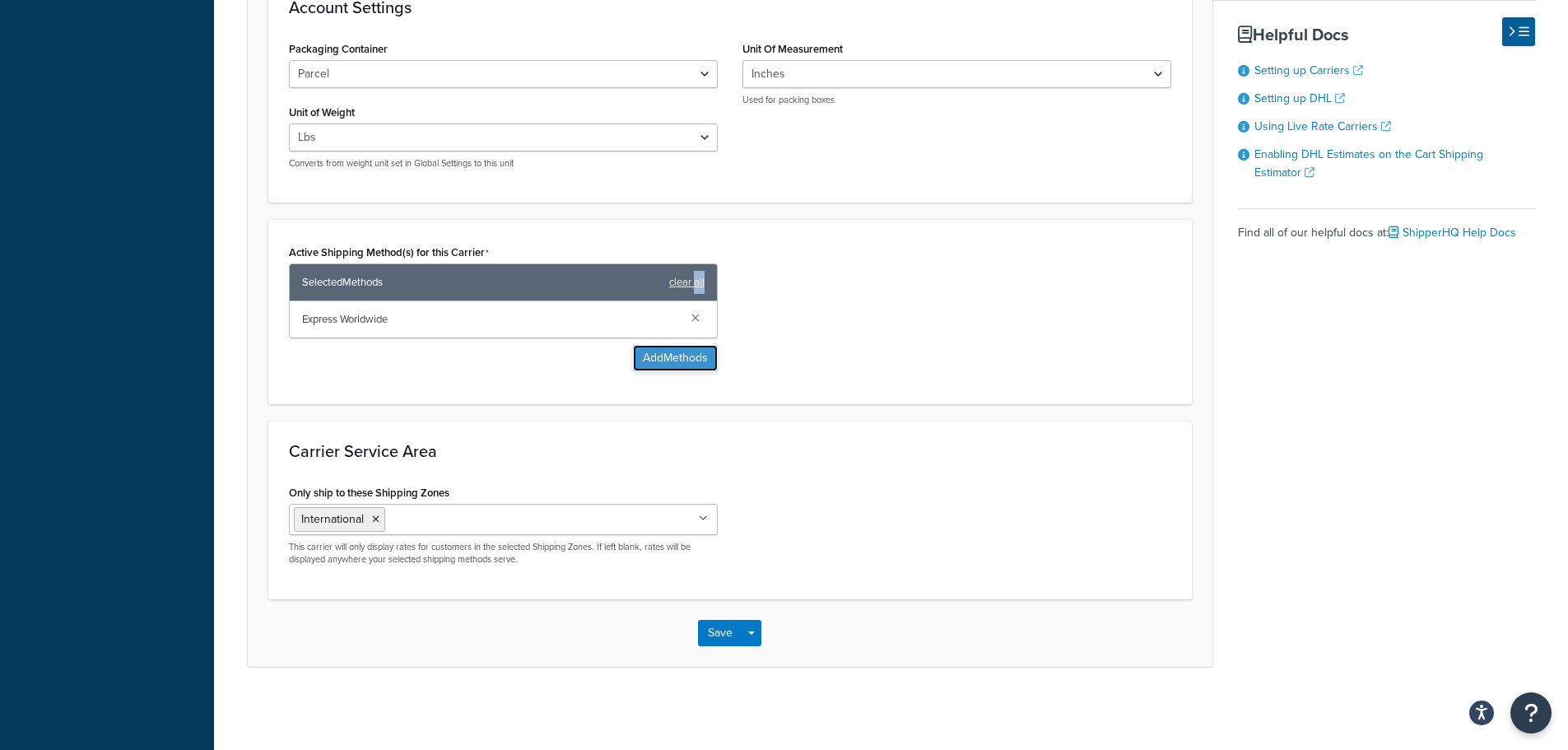
click at [665, 353] on button "Add Methods" at bounding box center [675, 358] width 85 height 26
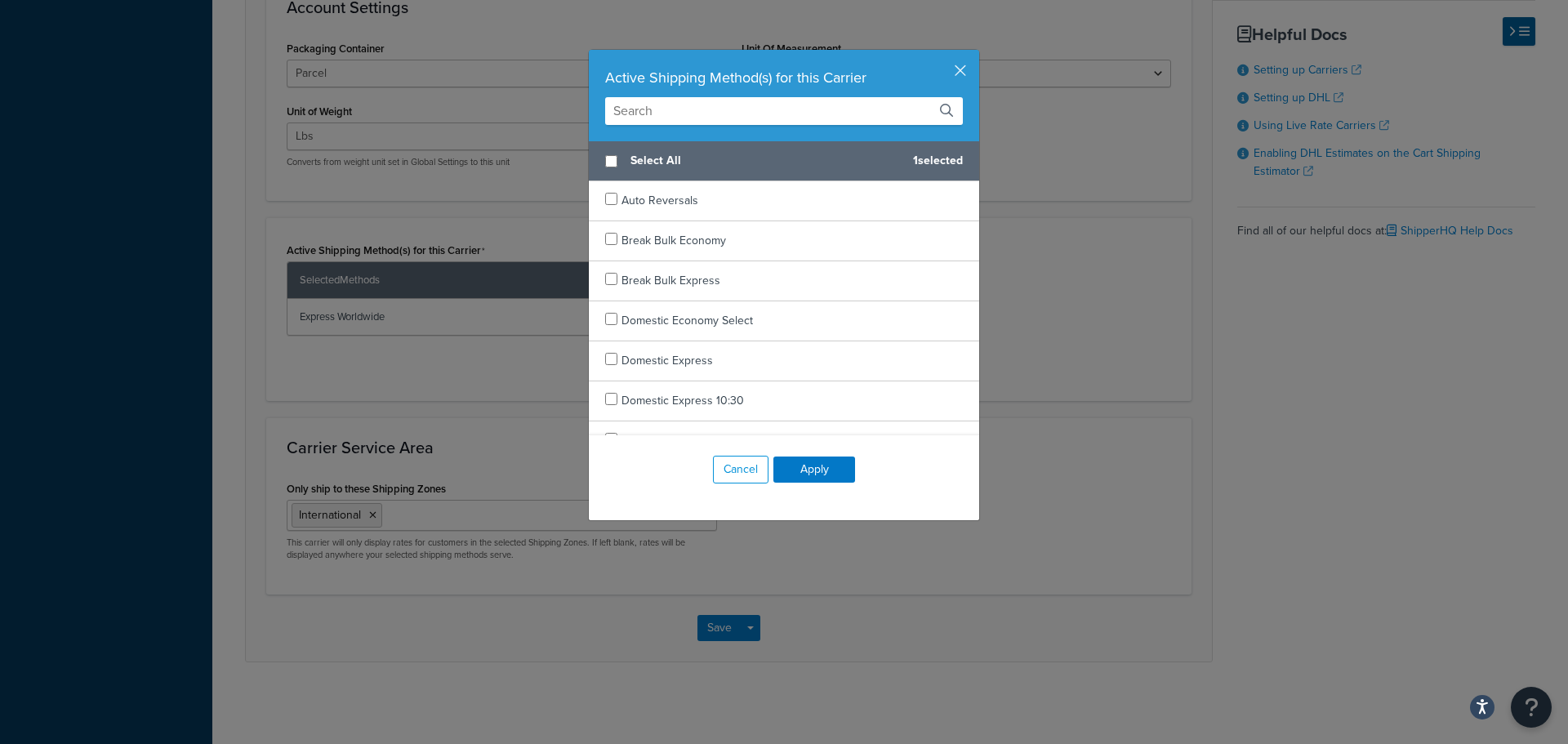
click at [647, 111] on input "text" at bounding box center [784, 111] width 358 height 28
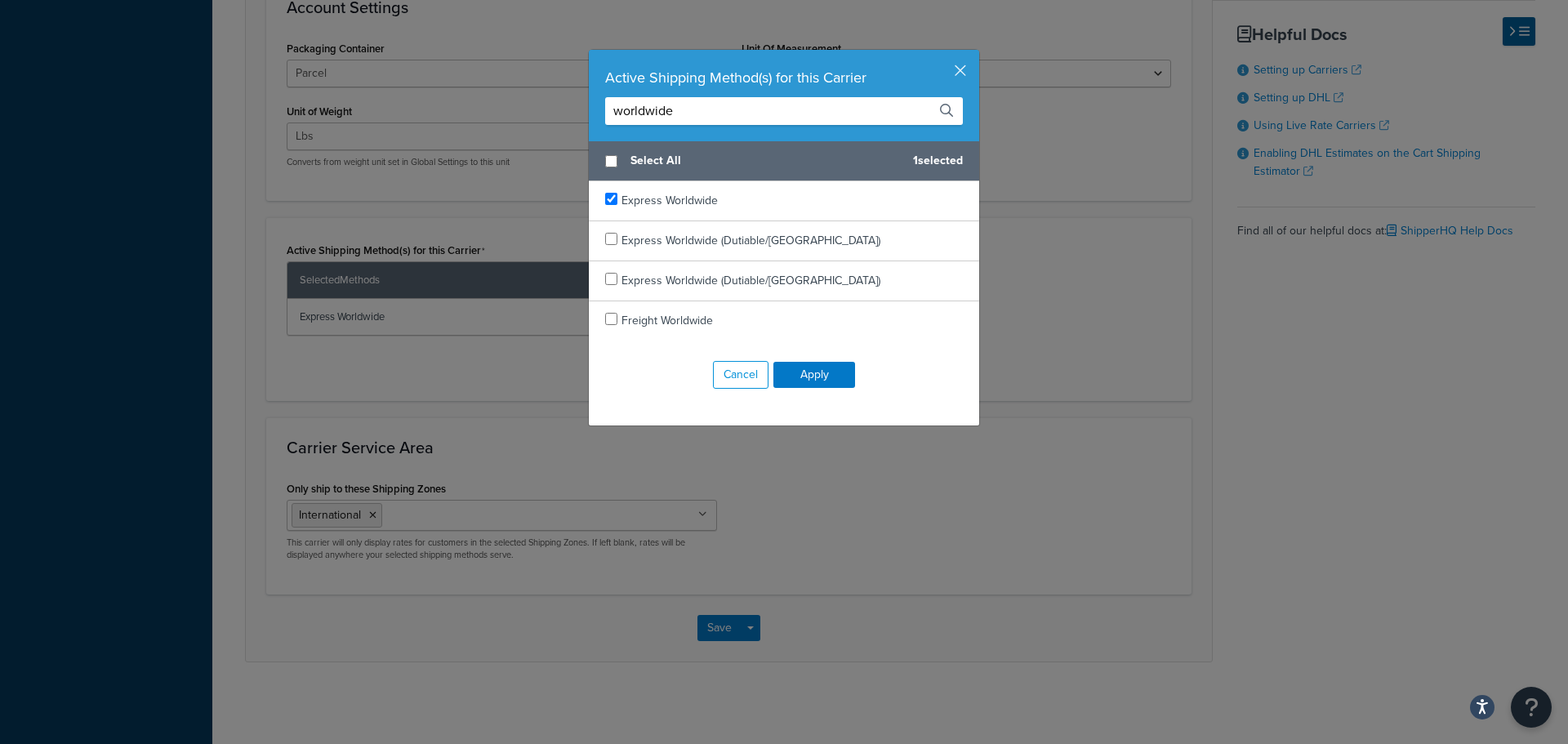
click at [696, 116] on input "worldwide" at bounding box center [784, 111] width 358 height 28
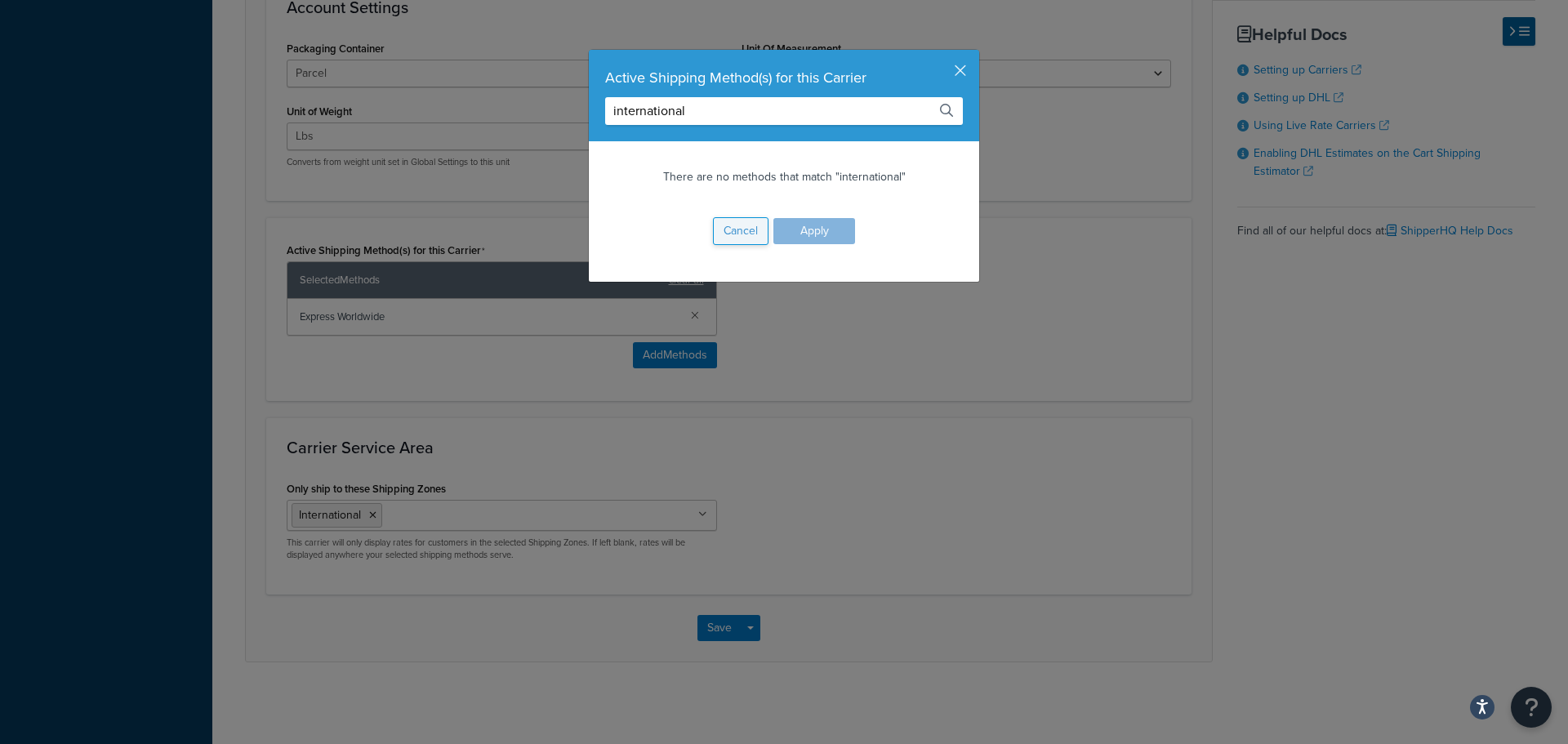
type input "international"
click at [724, 233] on button "Cancel" at bounding box center [741, 231] width 55 height 28
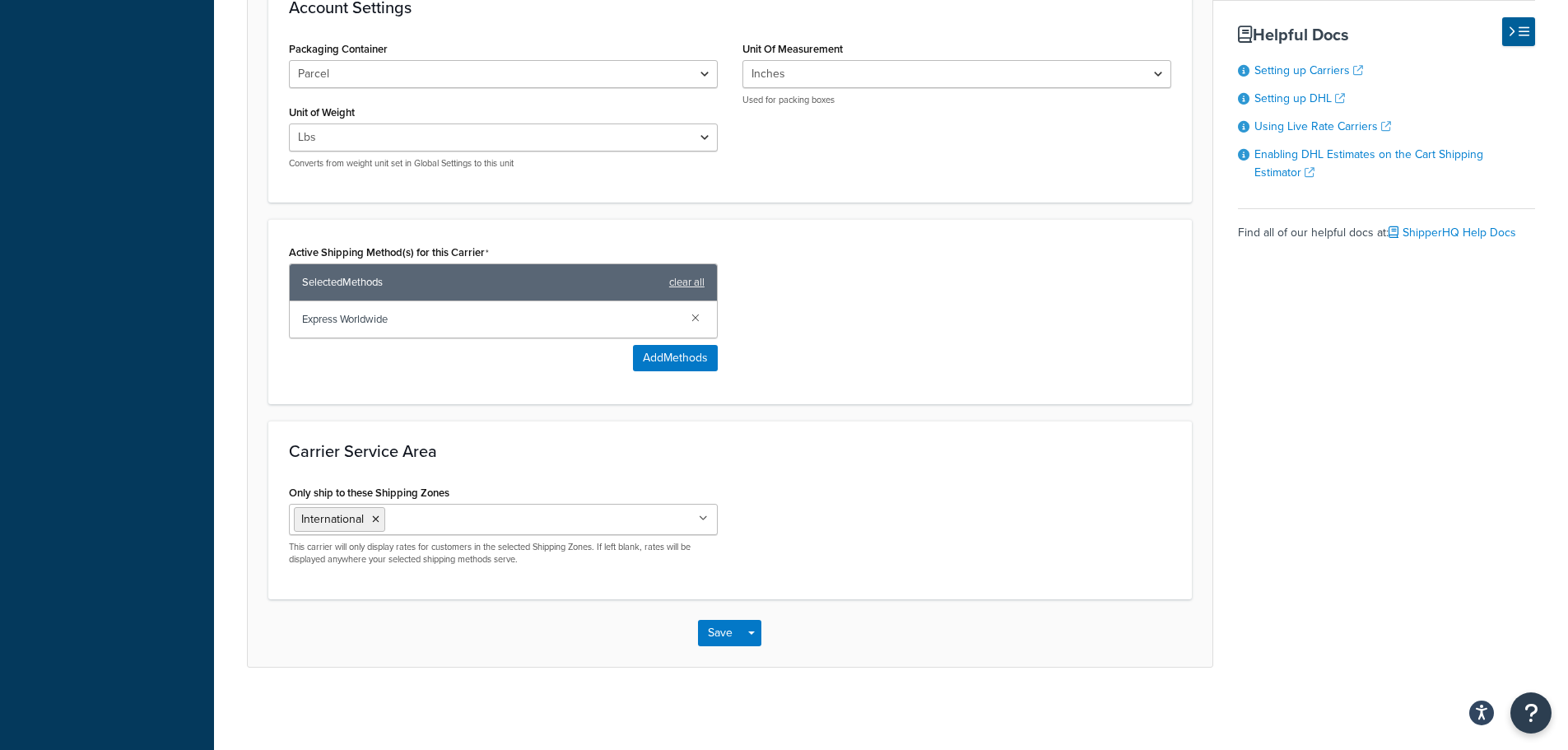
click at [401, 368] on div "Active Shipping Method(s) for this Carrier Selected Methods clear all Express W…" at bounding box center [503, 306] width 429 height 131
click at [709, 637] on button "Save" at bounding box center [721, 634] width 45 height 26
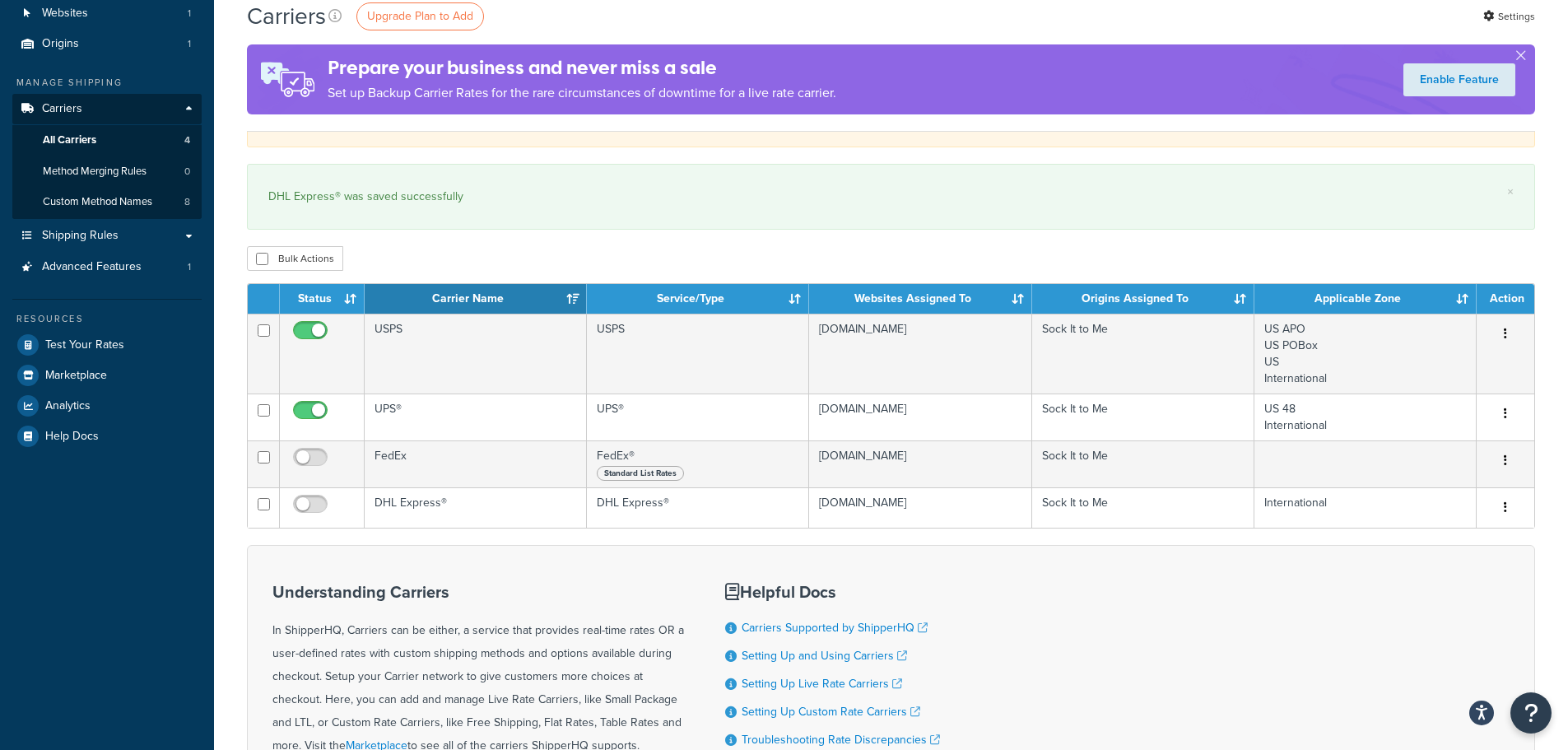
scroll to position [247, 0]
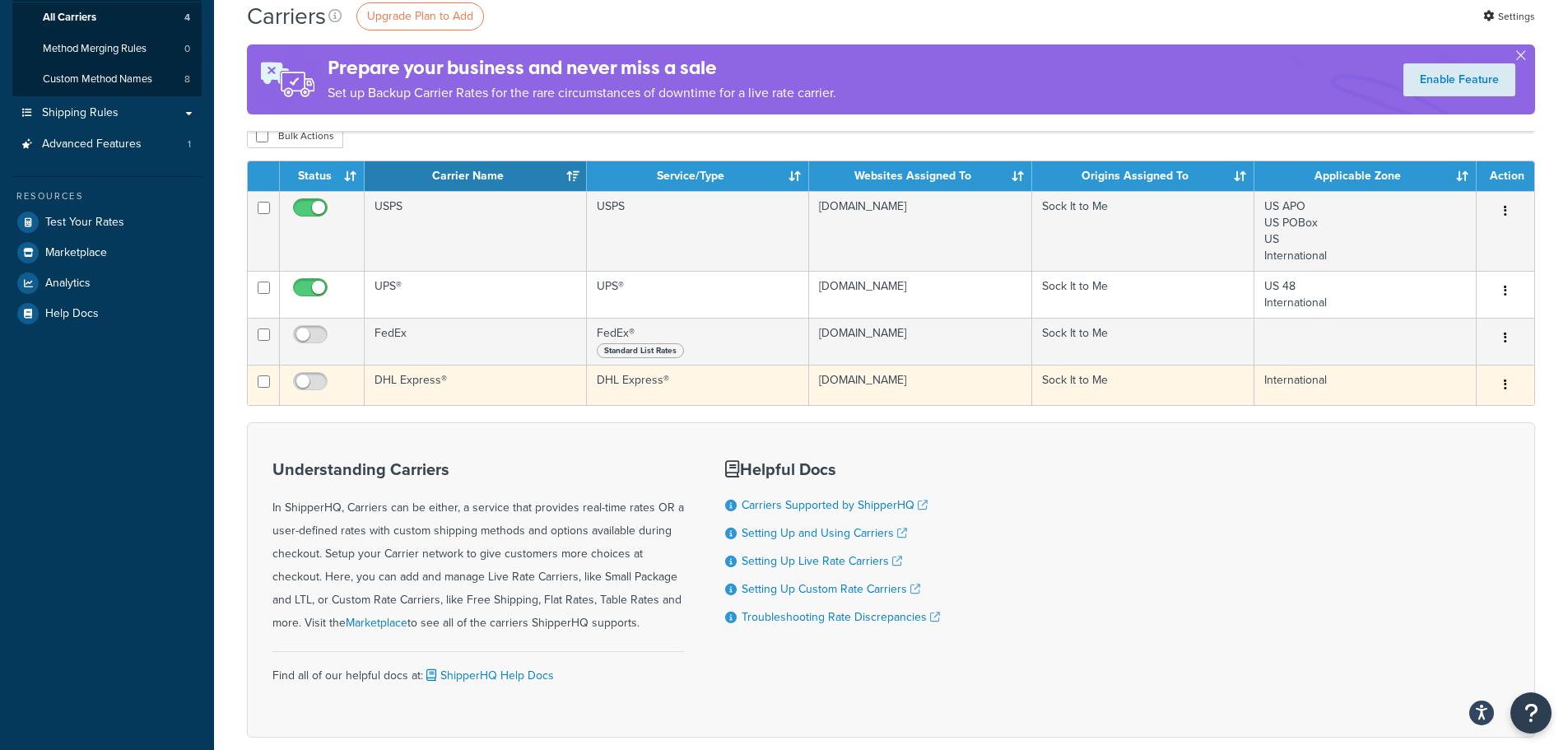
click at [1500, 381] on button "button" at bounding box center [1505, 386] width 23 height 26
click at [1476, 414] on link "Edit" at bounding box center [1439, 419] width 130 height 34
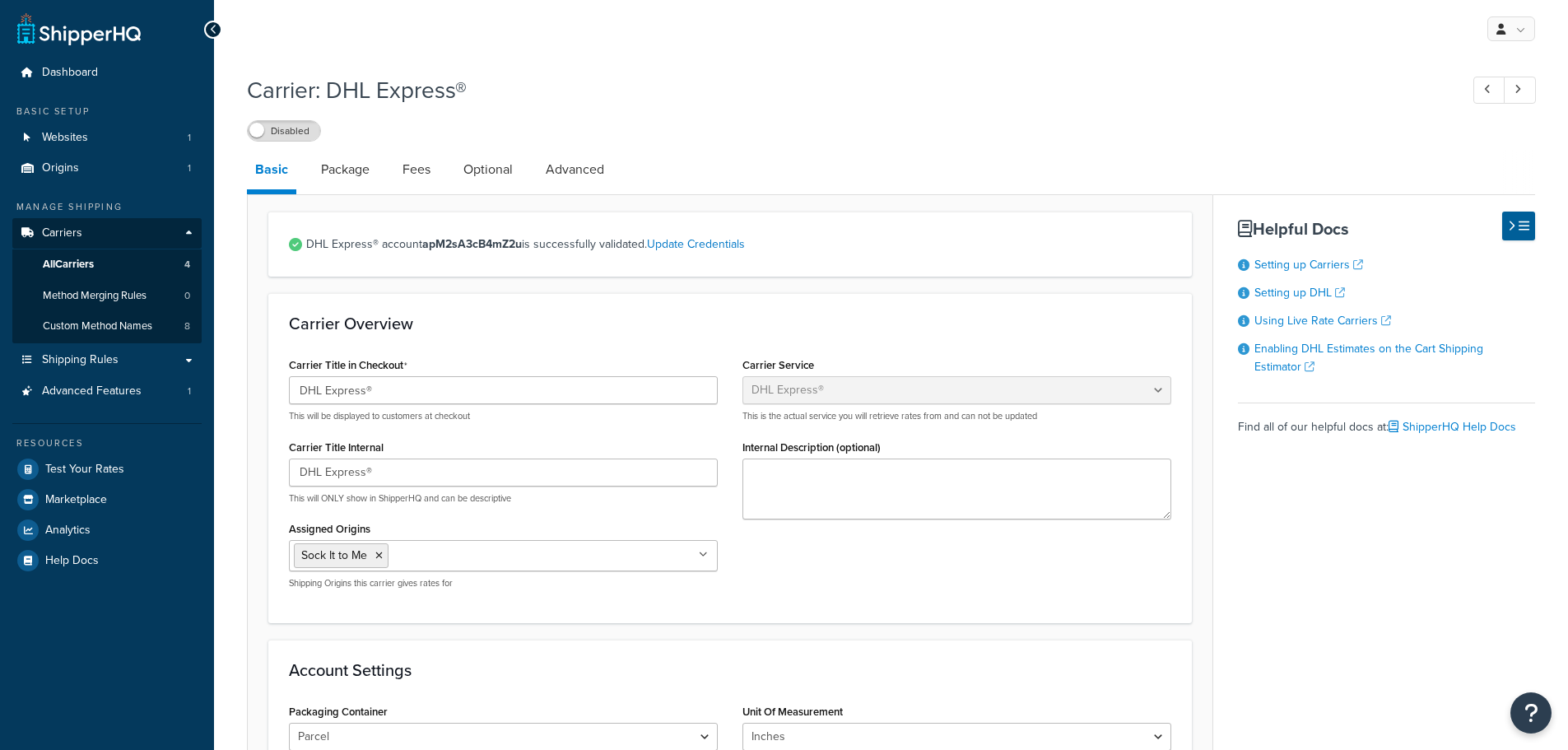
select select "dhl"
click at [343, 171] on link "Package" at bounding box center [345, 170] width 65 height 39
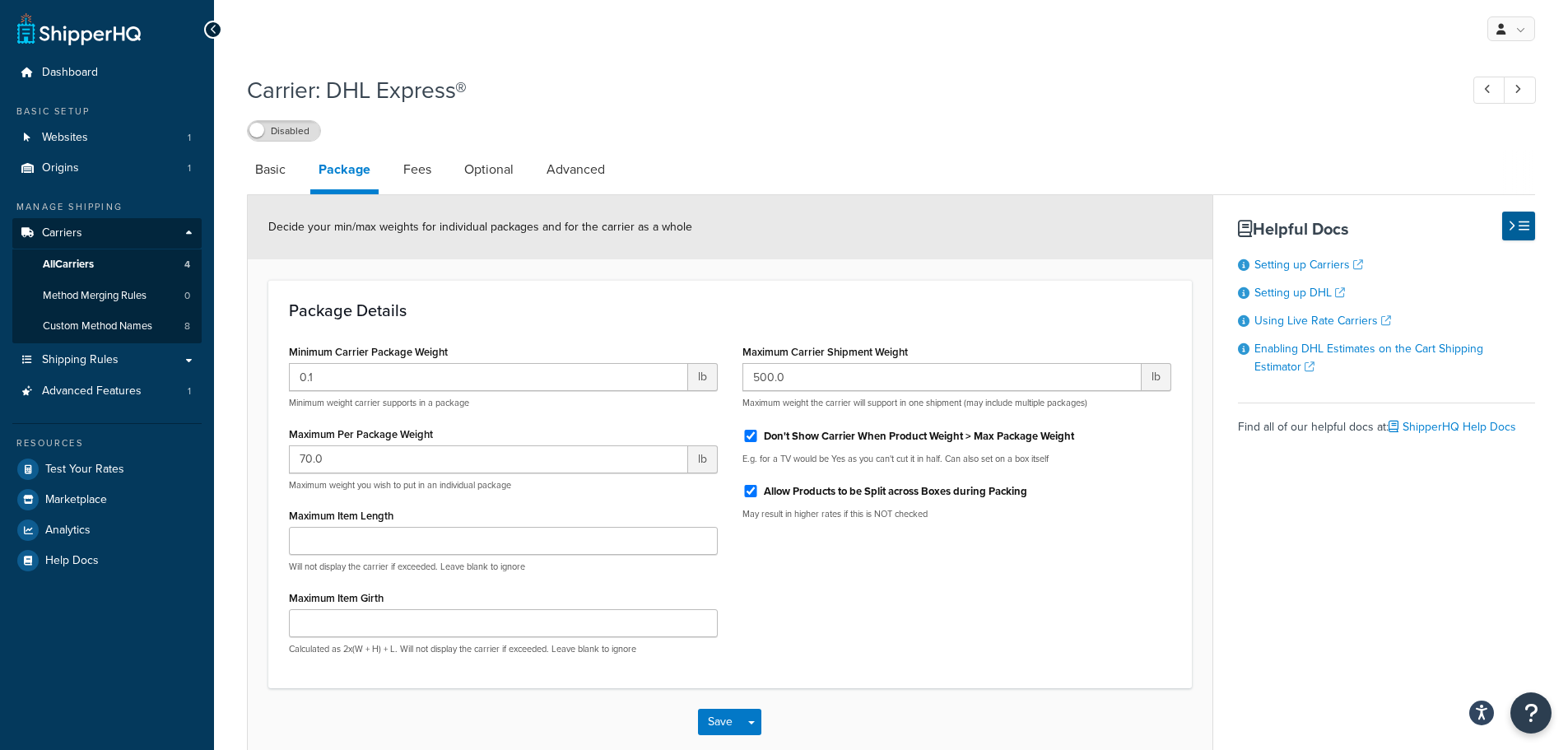
click at [343, 171] on link "Package" at bounding box center [344, 172] width 68 height 45
click at [344, 169] on link "Package" at bounding box center [344, 172] width 68 height 45
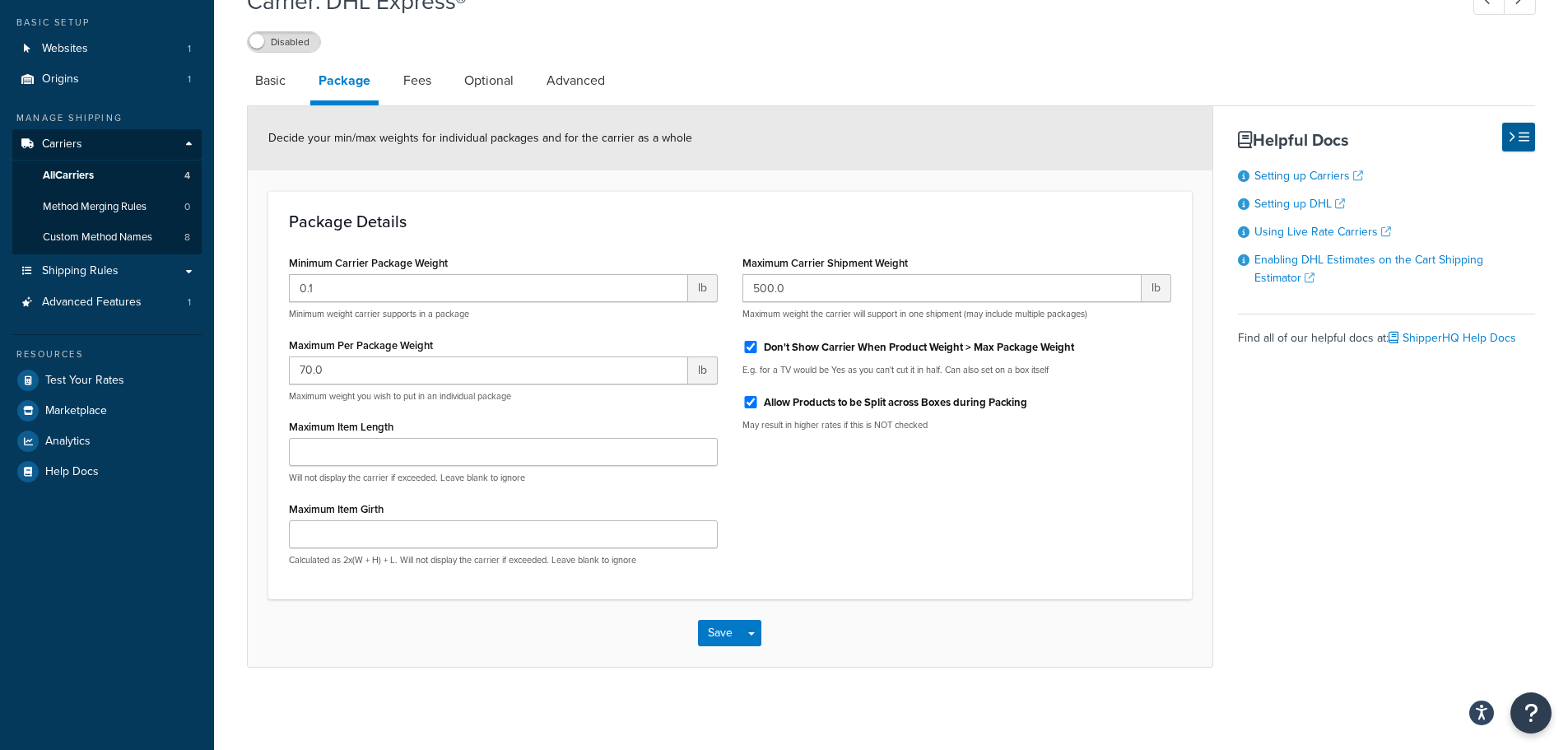
scroll to position [90, 0]
click at [418, 77] on link "Fees" at bounding box center [417, 80] width 45 height 39
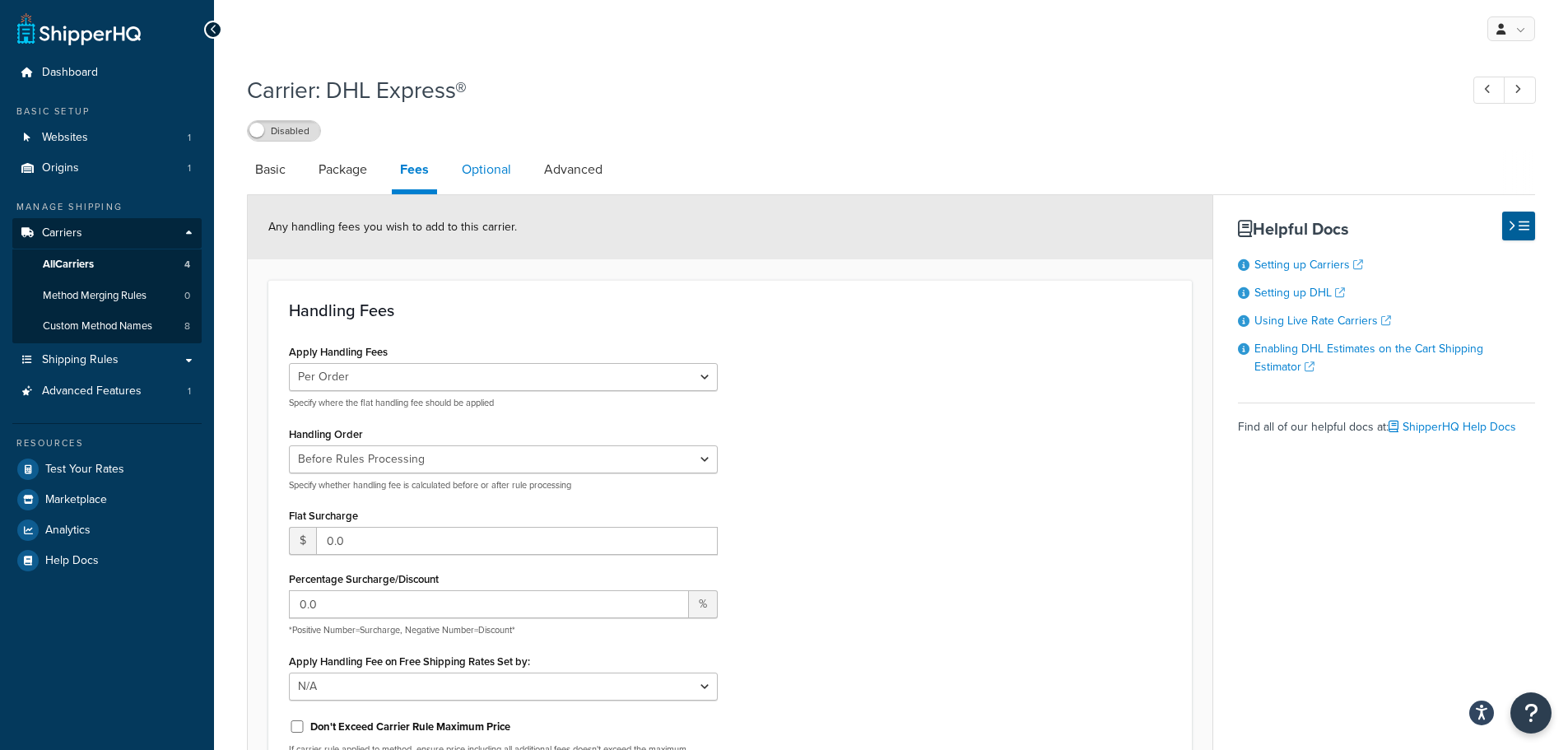
click at [493, 173] on link "Optional" at bounding box center [486, 170] width 66 height 39
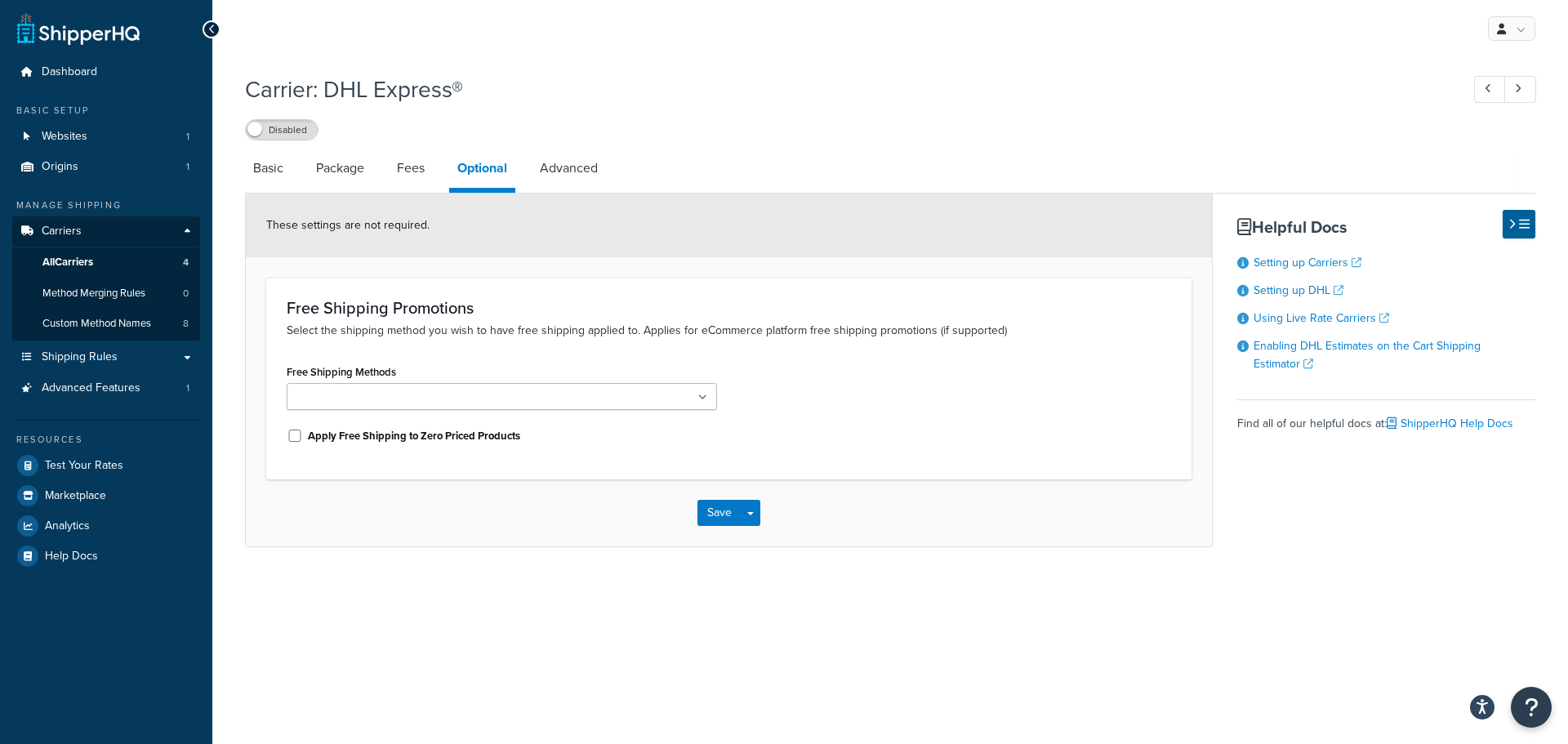
click at [702, 400] on icon at bounding box center [703, 397] width 9 height 10
click at [576, 171] on link "Advanced" at bounding box center [568, 168] width 74 height 39
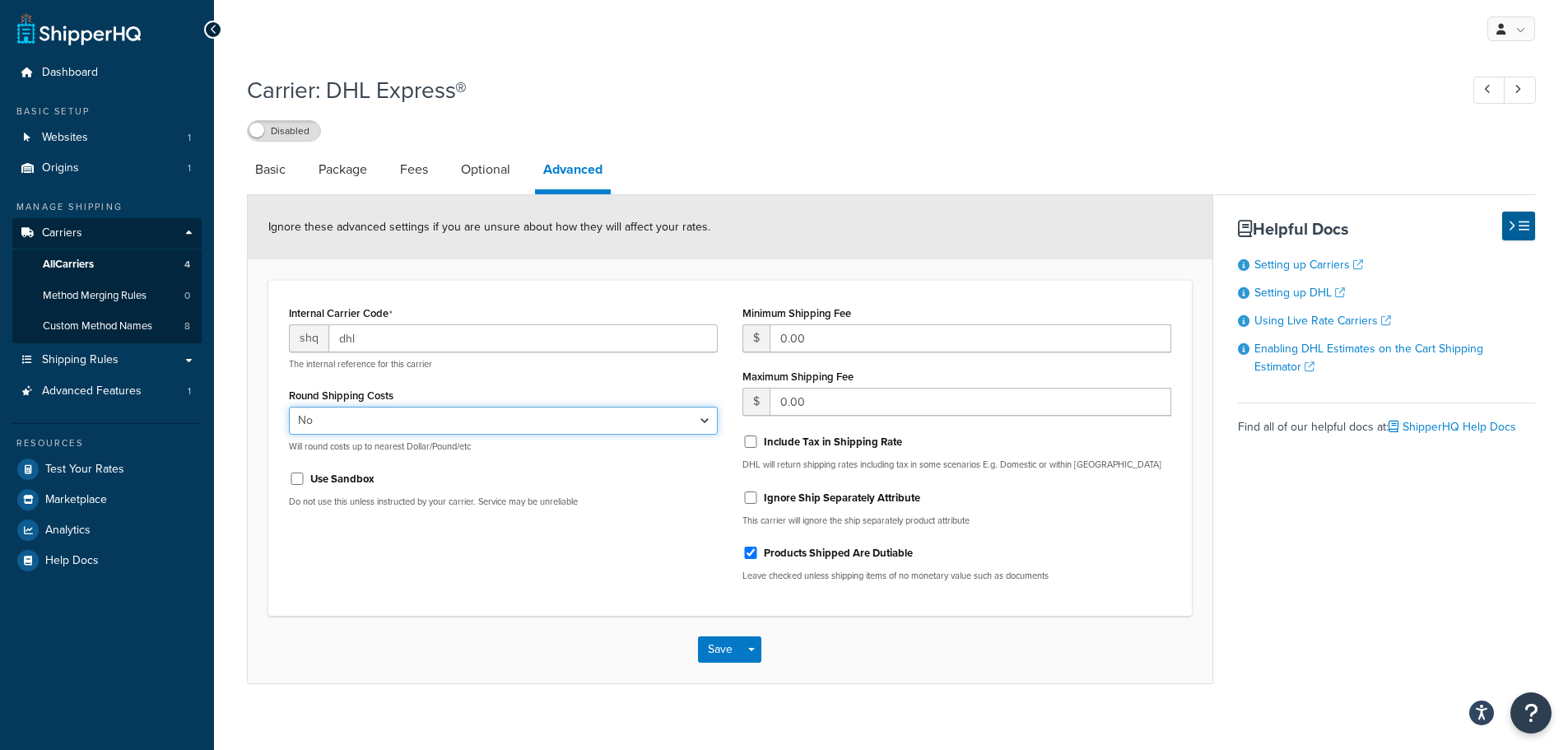
click at [359, 422] on select "Yes No" at bounding box center [503, 421] width 429 height 28
select select "true"
click at [289, 408] on select "Yes No" at bounding box center [503, 421] width 429 height 28
click at [481, 171] on link "Optional" at bounding box center [485, 170] width 66 height 39
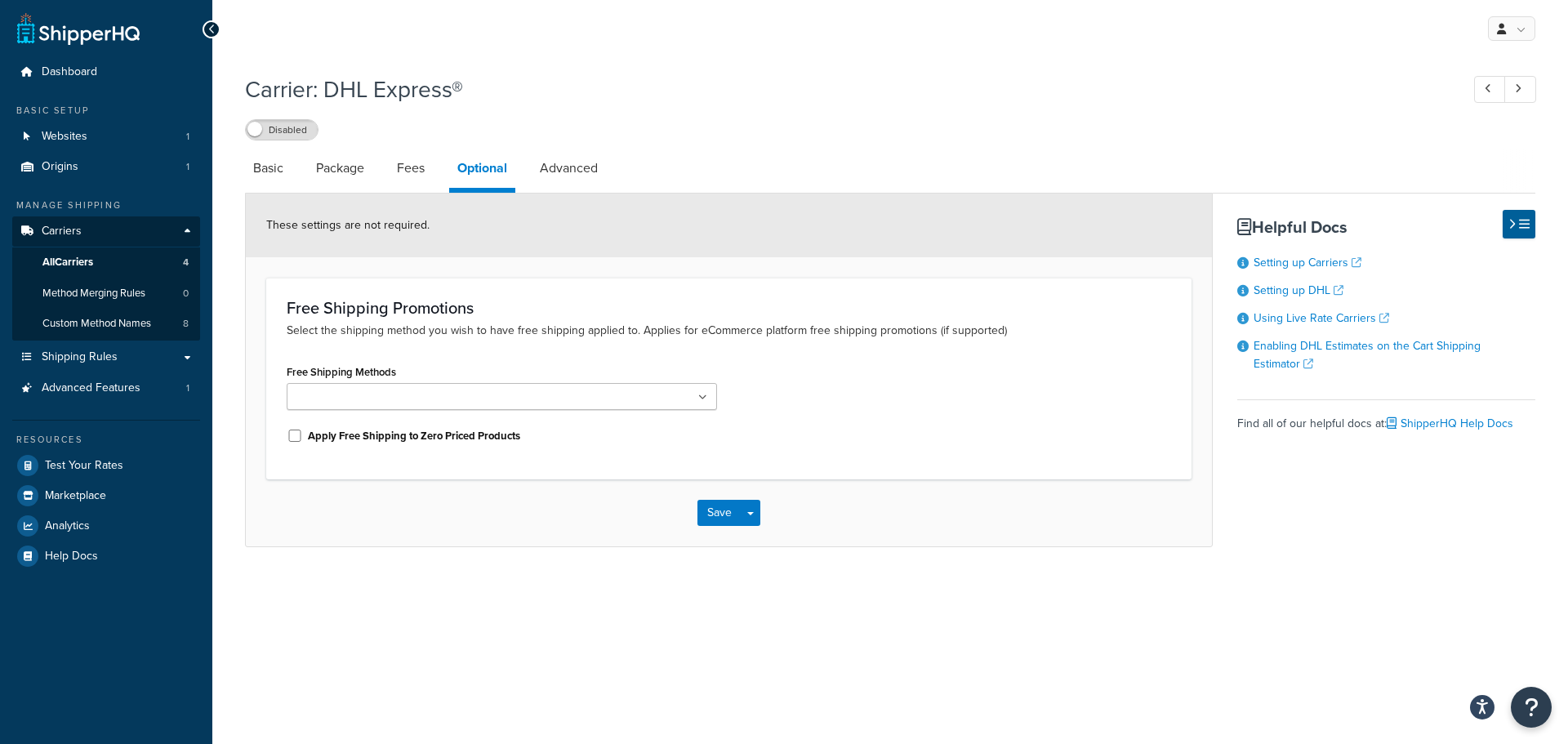
click at [478, 170] on link "Optional" at bounding box center [482, 171] width 67 height 44
click at [420, 171] on link "Fees" at bounding box center [411, 168] width 44 height 39
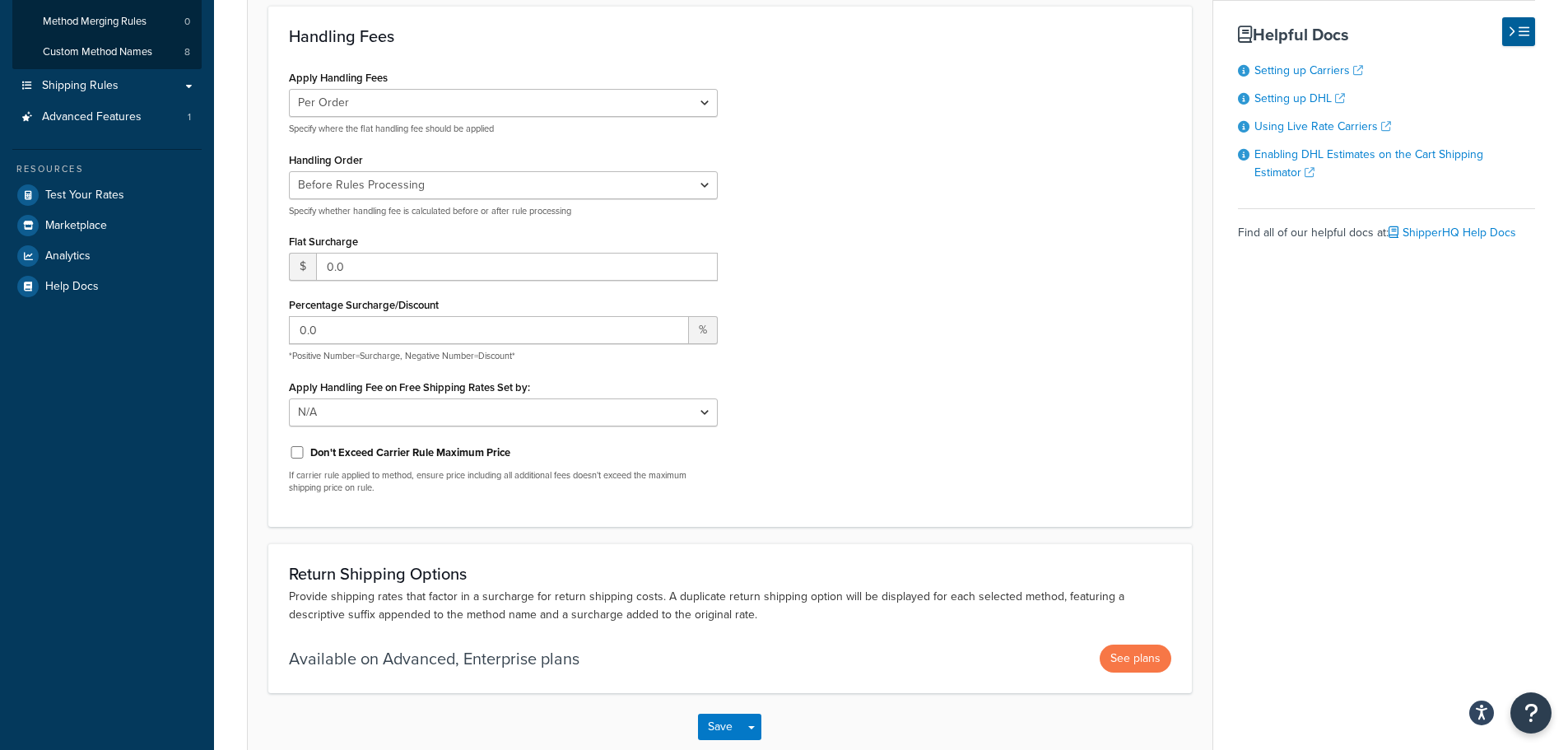
scroll to position [330, 0]
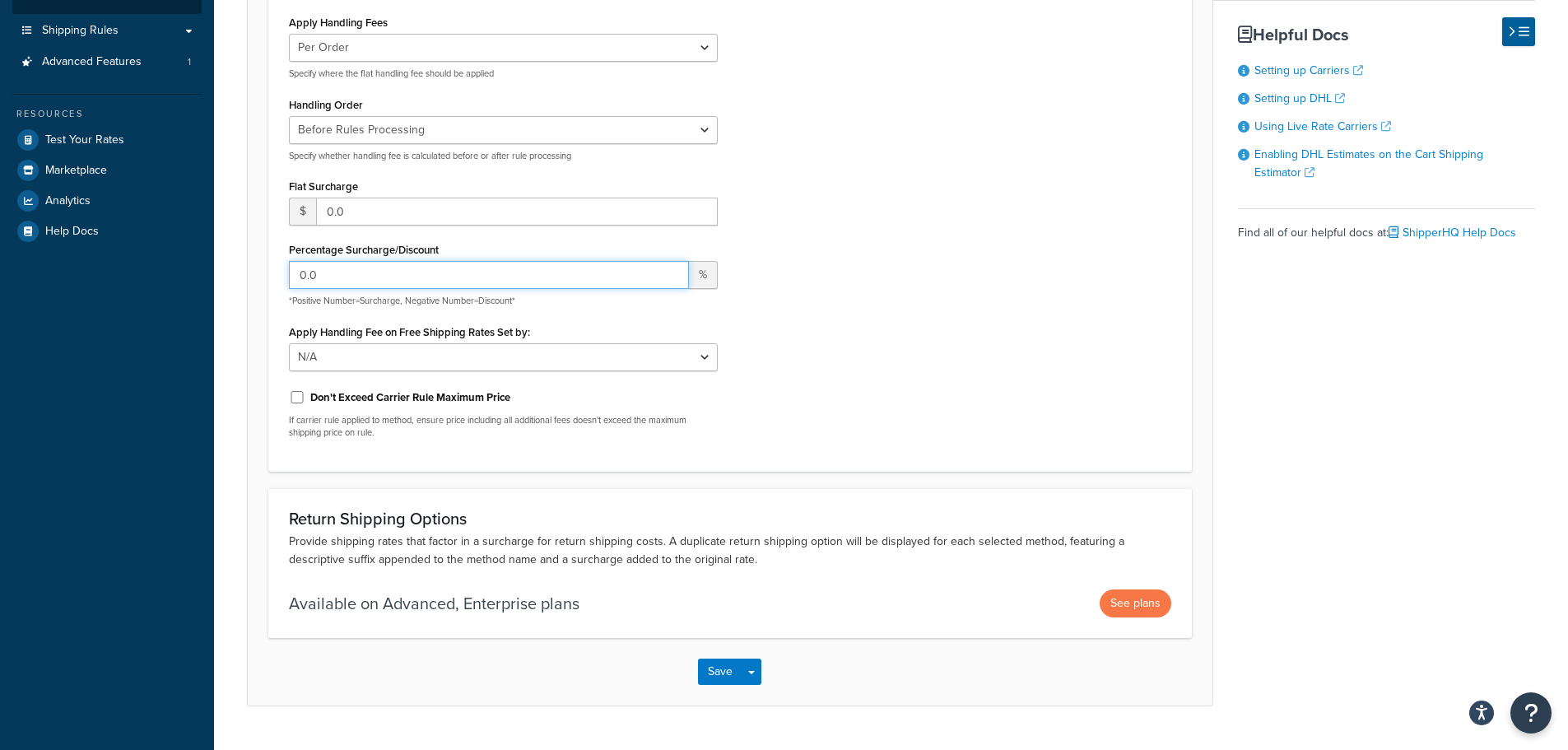
click at [443, 284] on input "0.0" at bounding box center [489, 275] width 400 height 28
